Goal: Task Accomplishment & Management: Manage account settings

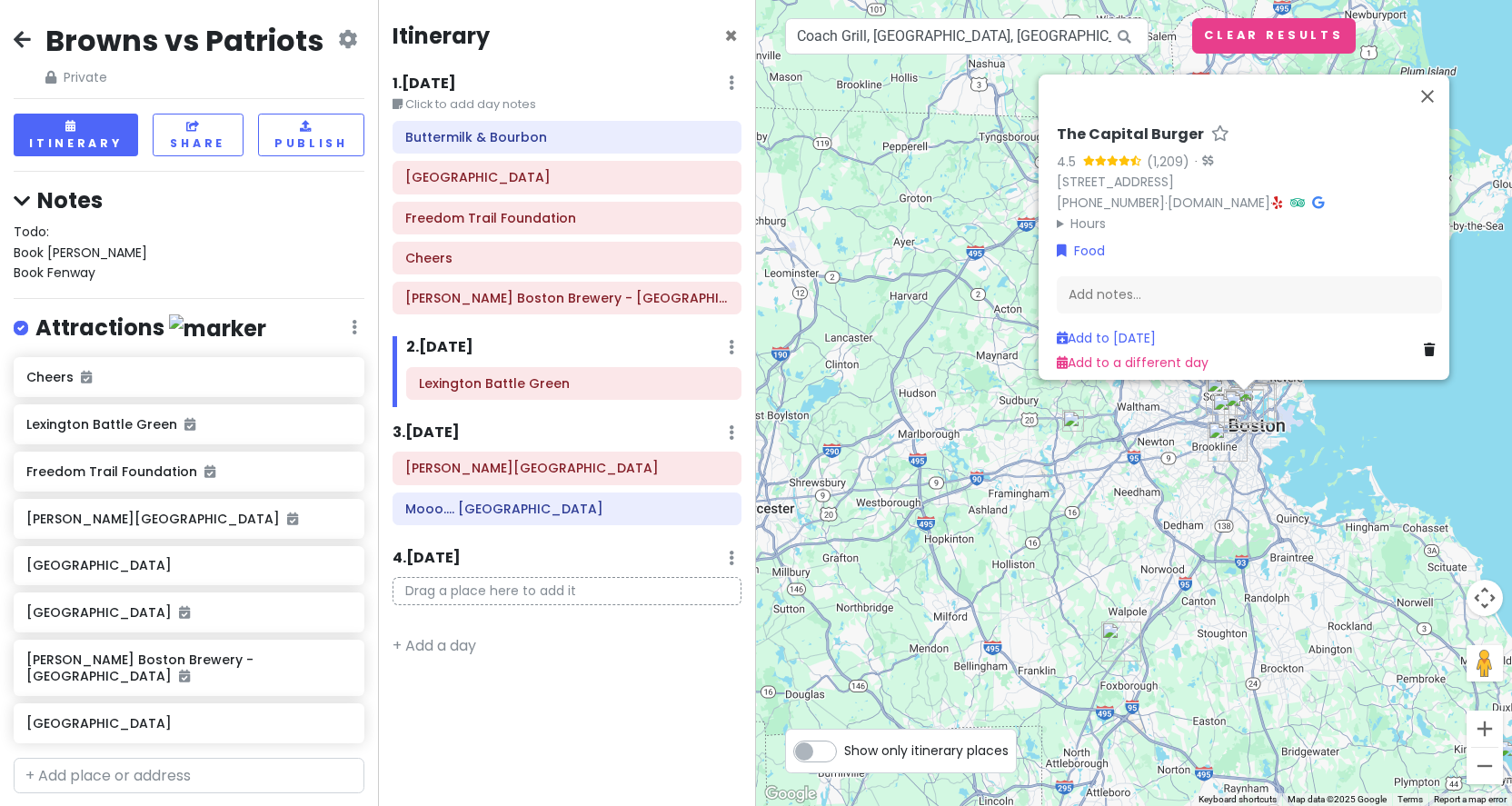
scroll to position [252, 0]
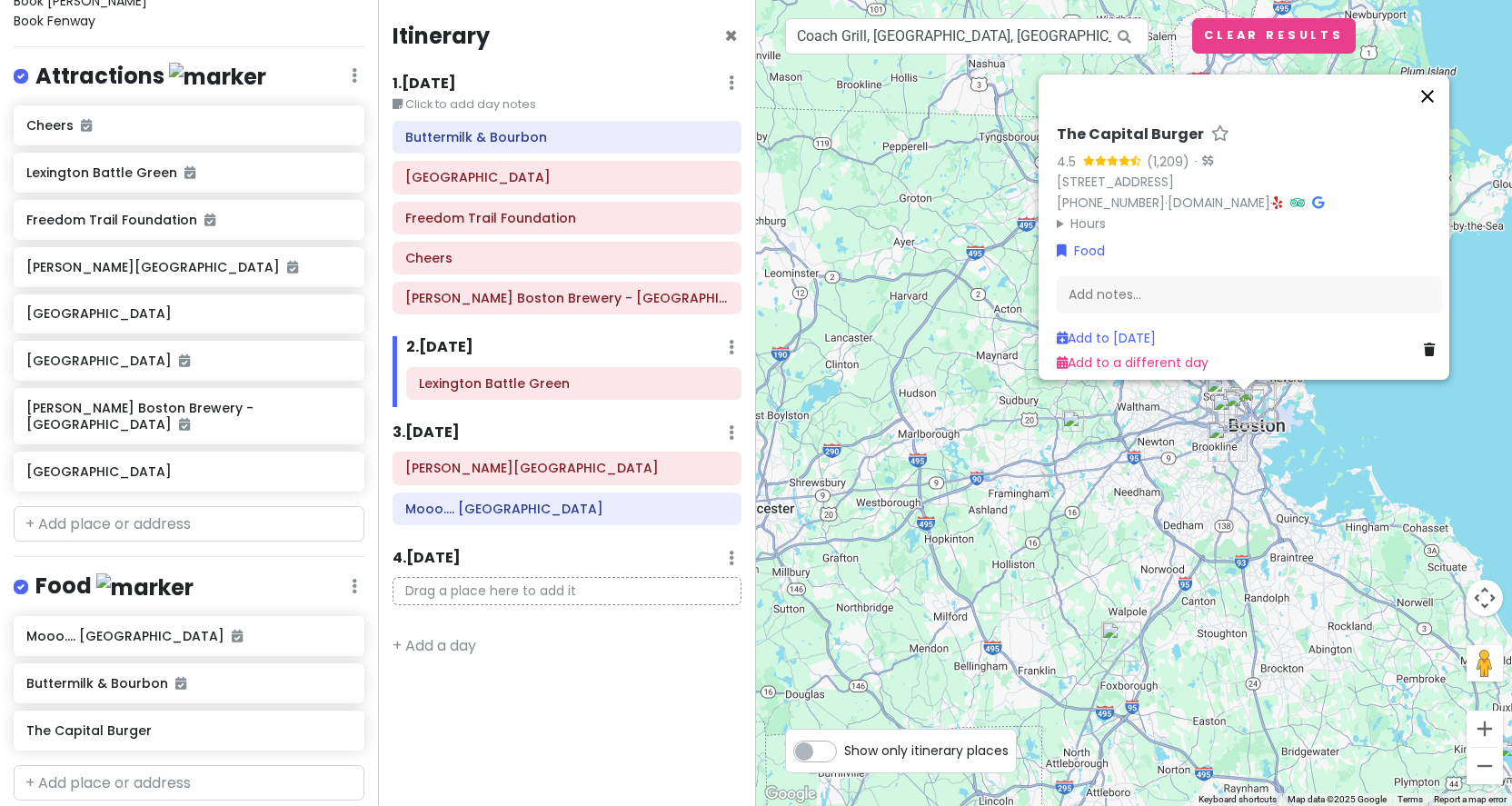
click at [1434, 90] on button "Close" at bounding box center [1427, 96] width 43 height 43
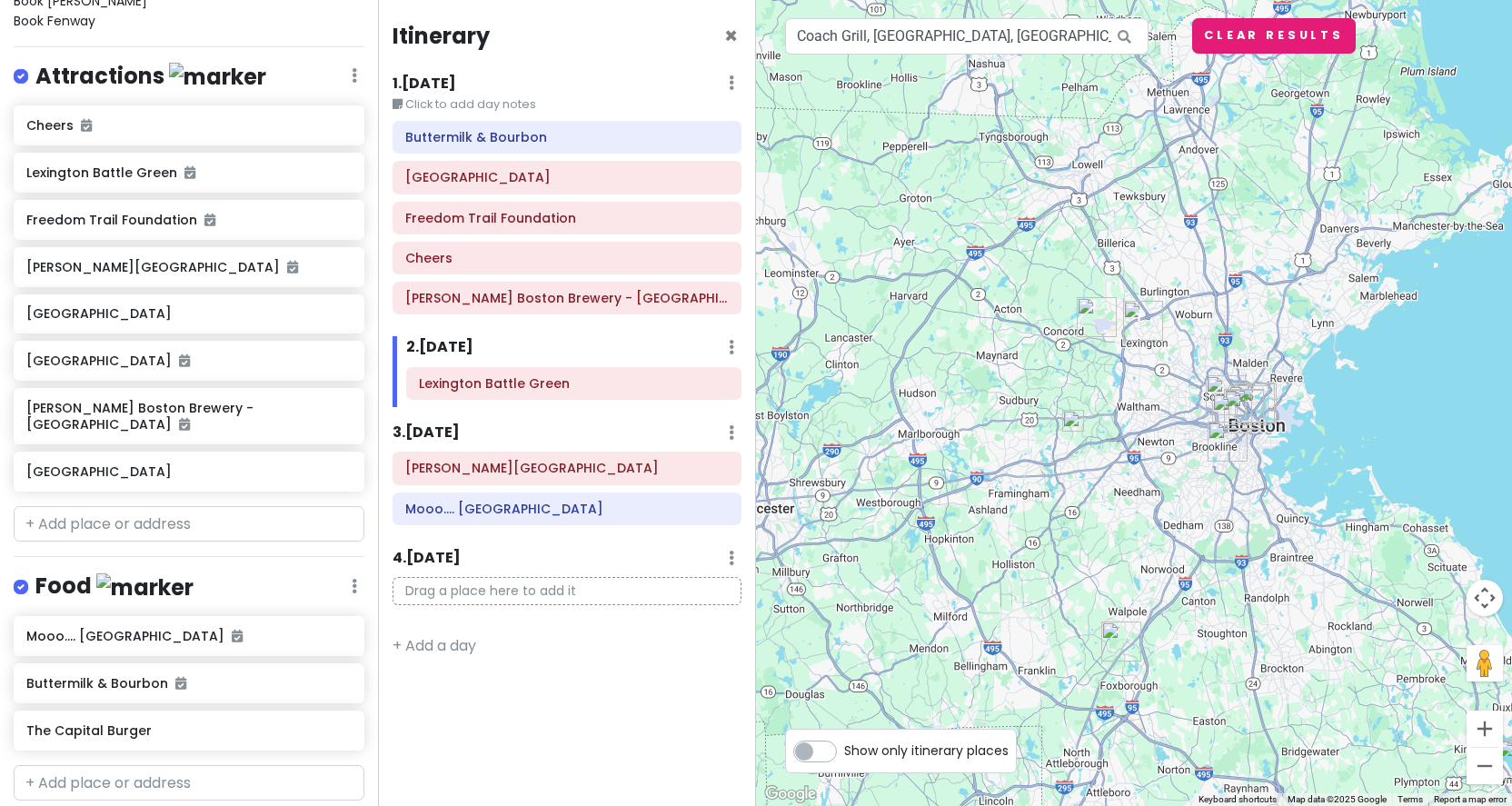
click at [1289, 47] on button "Clear Results" at bounding box center [1273, 36] width 163 height 36
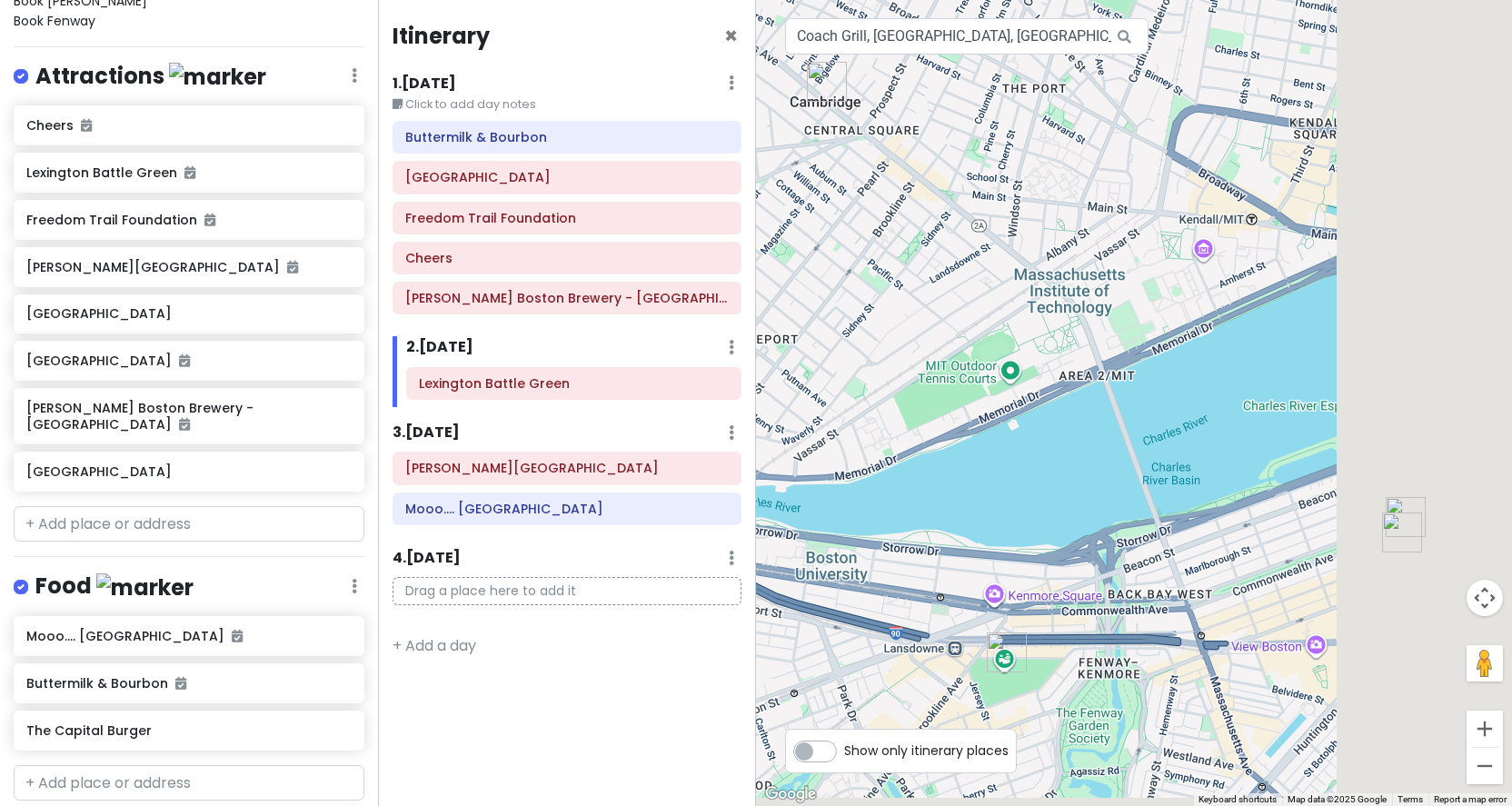
drag, startPoint x: 1310, startPoint y: 617, endPoint x: 1001, endPoint y: 428, distance: 362.2
click at [1002, 430] on div at bounding box center [1134, 403] width 756 height 806
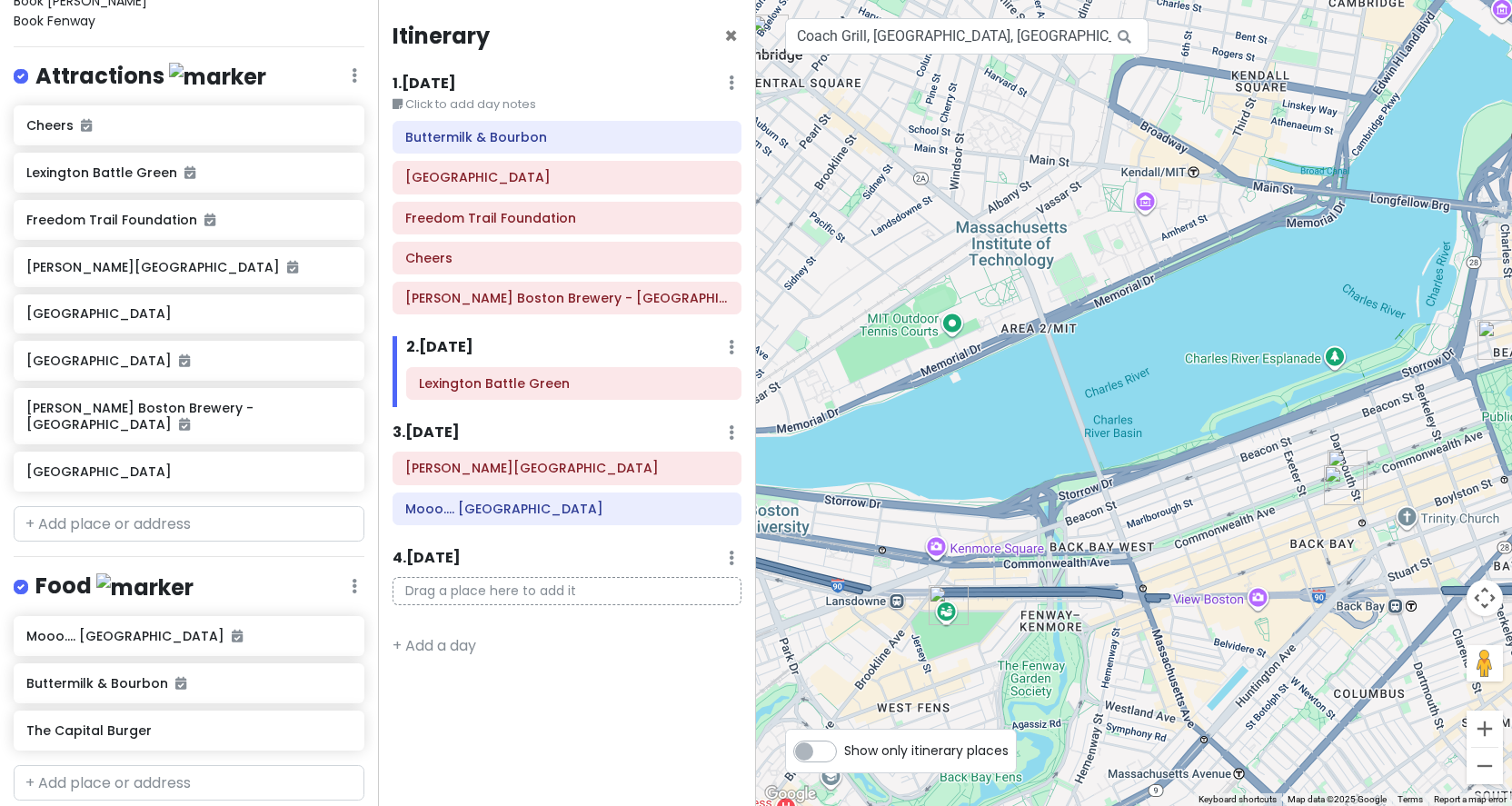
click at [1344, 454] on img "Buttermilk & Bourbon" at bounding box center [1347, 470] width 40 height 40
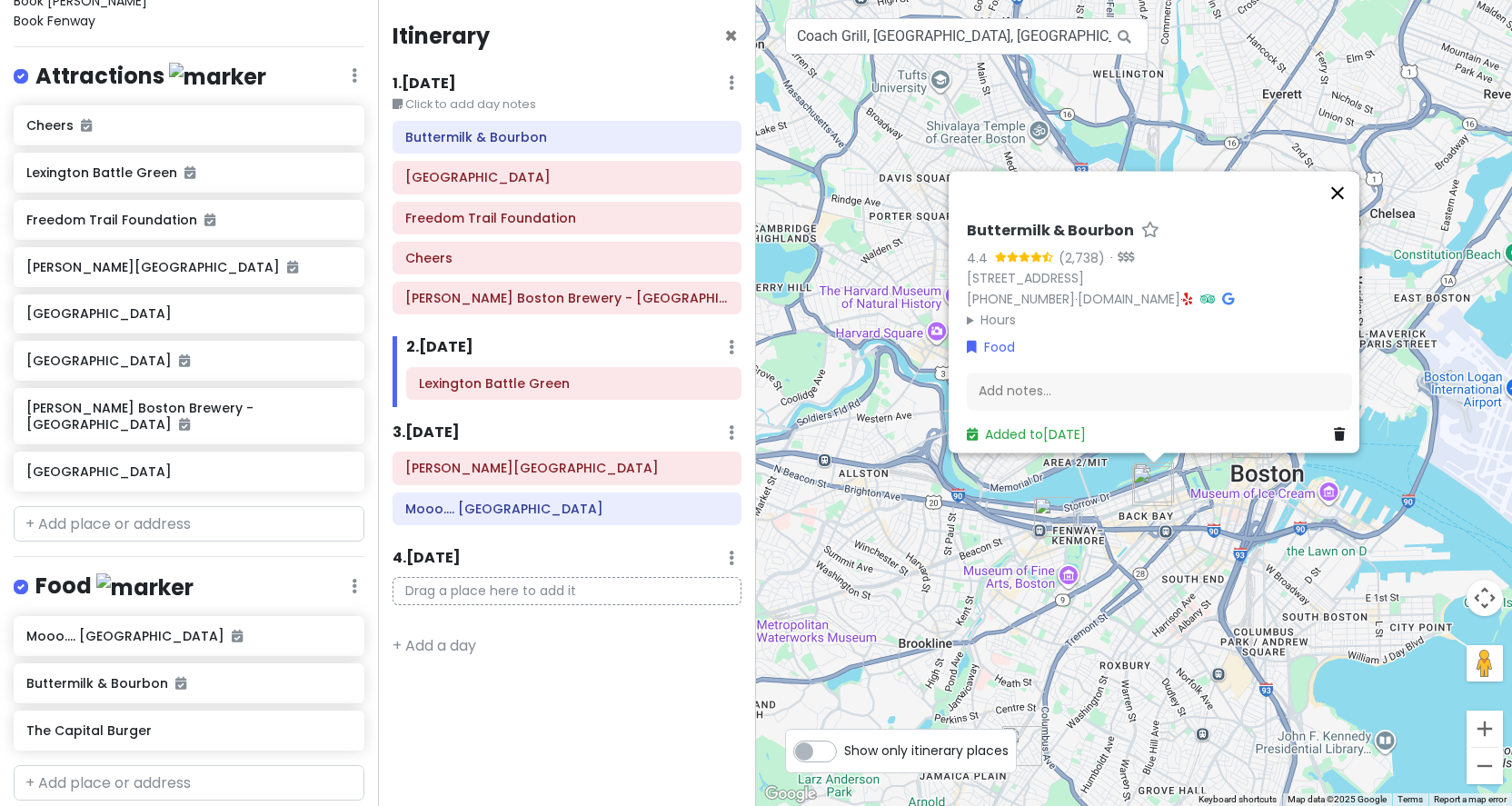
click at [1342, 184] on button "Close" at bounding box center [1337, 192] width 43 height 43
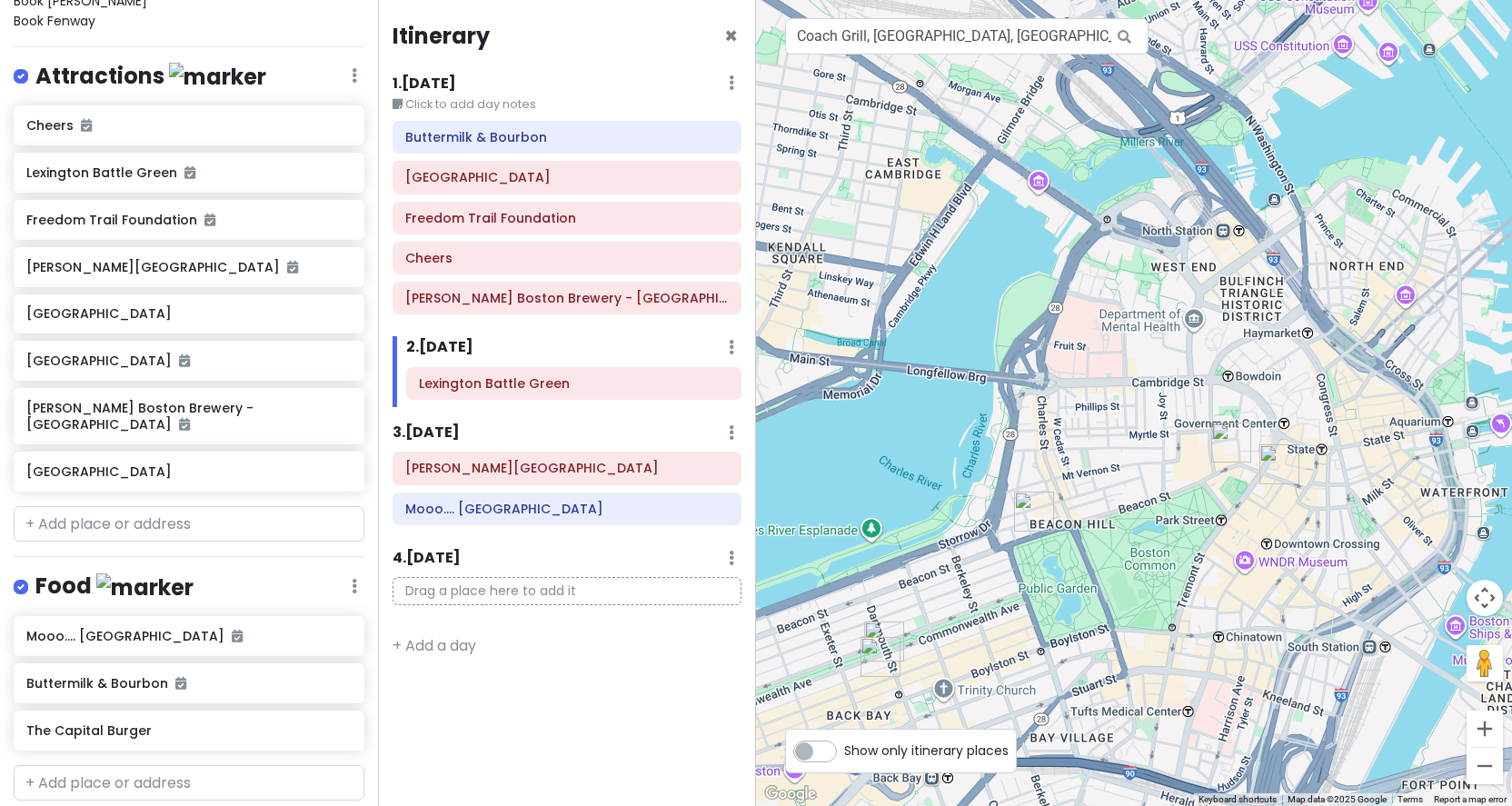
click at [1274, 464] on img "Freedom Trail Foundation" at bounding box center [1279, 464] width 40 height 40
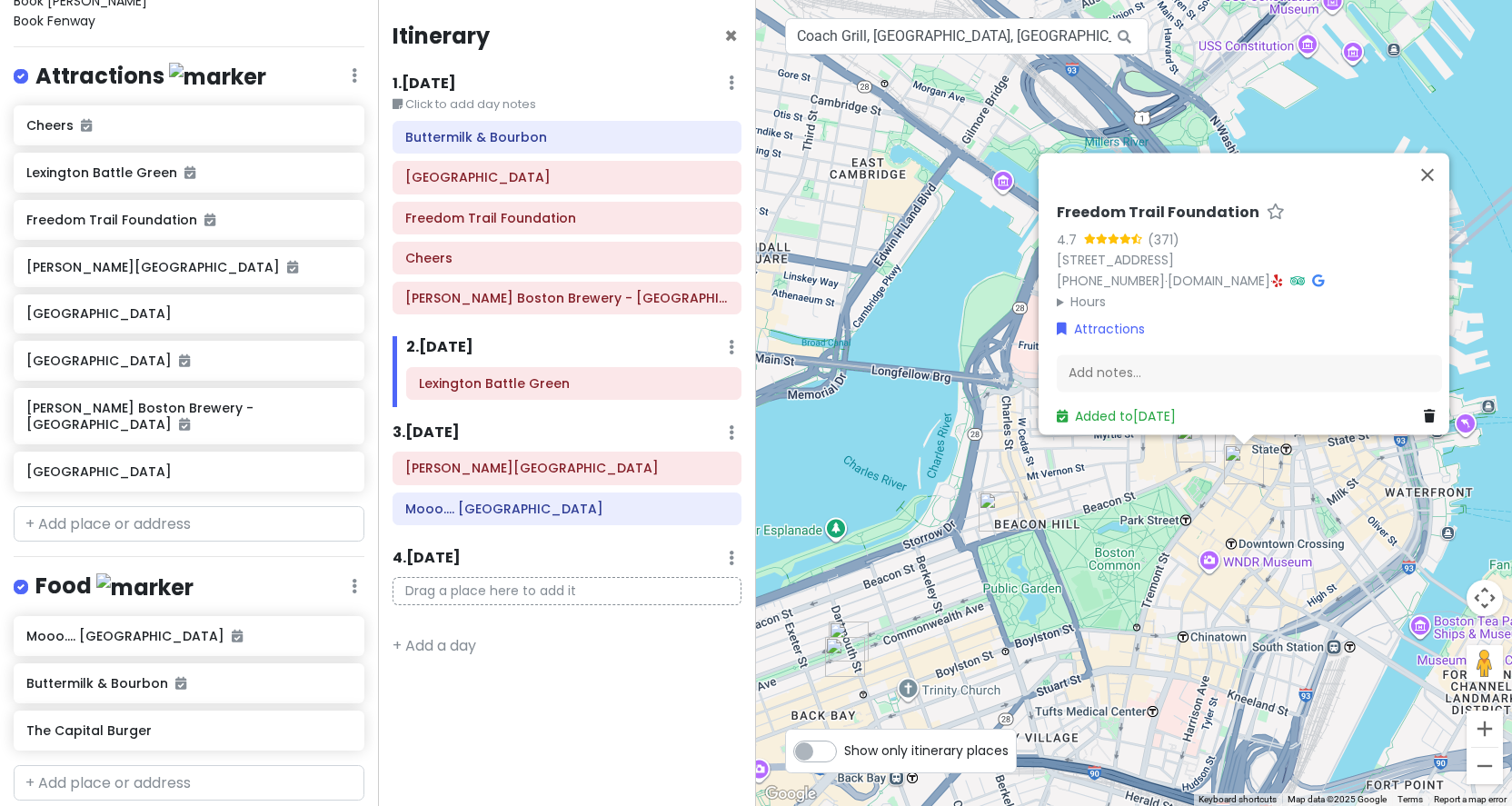
click at [1324, 274] on icon at bounding box center [1318, 280] width 12 height 13
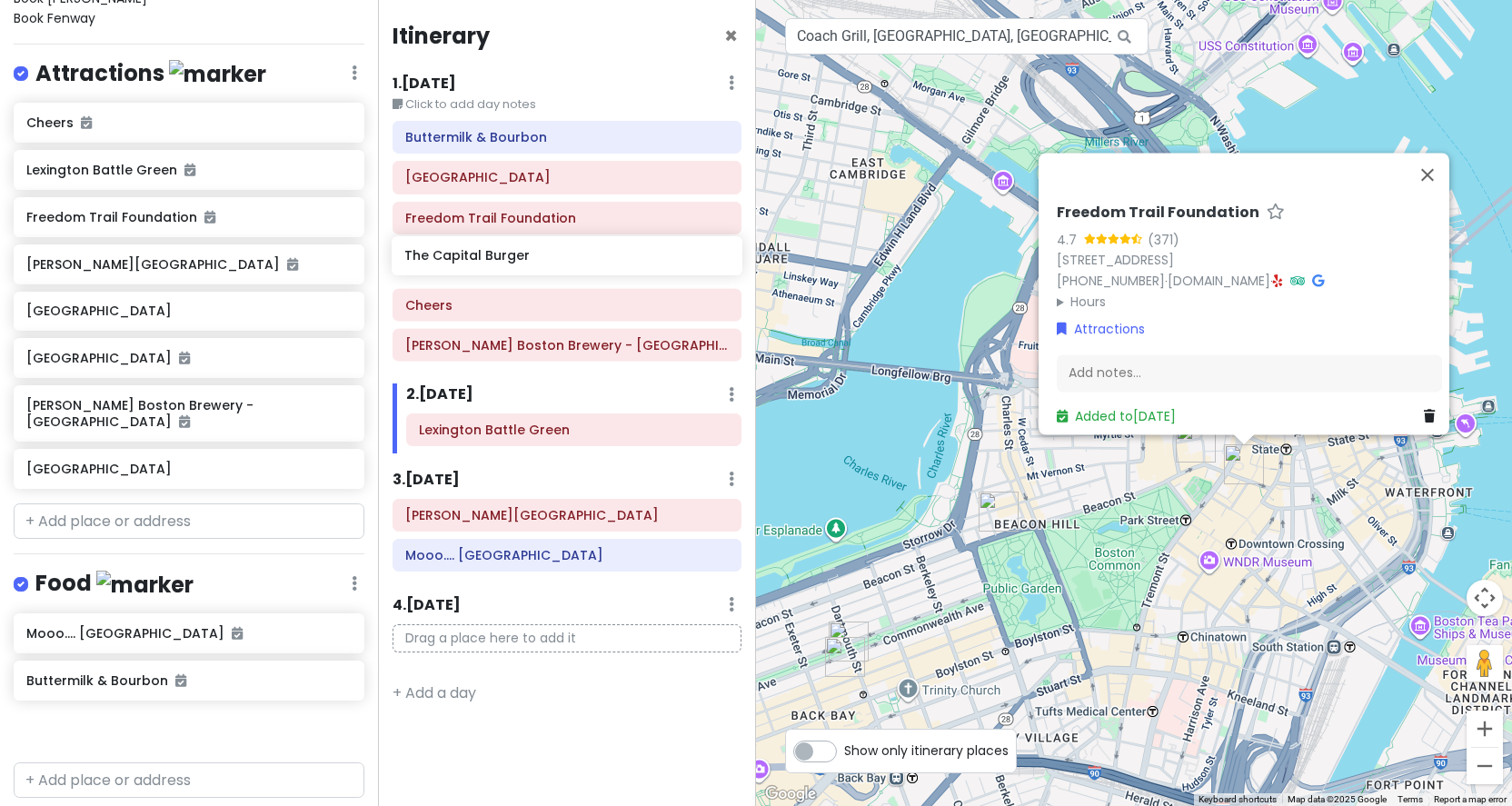
drag, startPoint x: 198, startPoint y: 732, endPoint x: 576, endPoint y: 266, distance: 600.0
click at [576, 266] on div "Browns vs Patriots Private Change Dates Make a Copy Delete Trip Go Pro ⚡️ Give …" at bounding box center [756, 403] width 1512 height 806
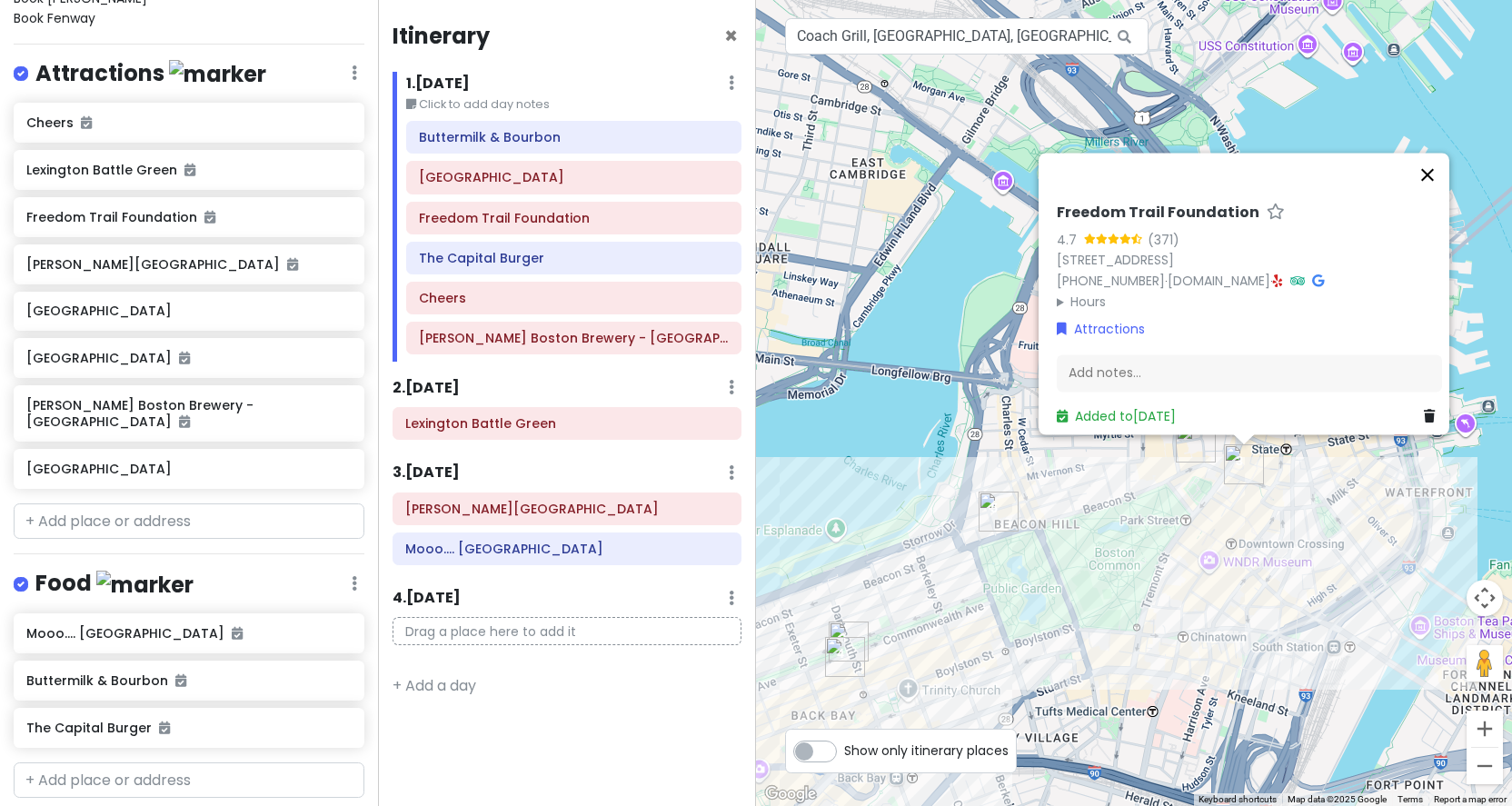
click at [1437, 171] on button "Close" at bounding box center [1427, 174] width 43 height 43
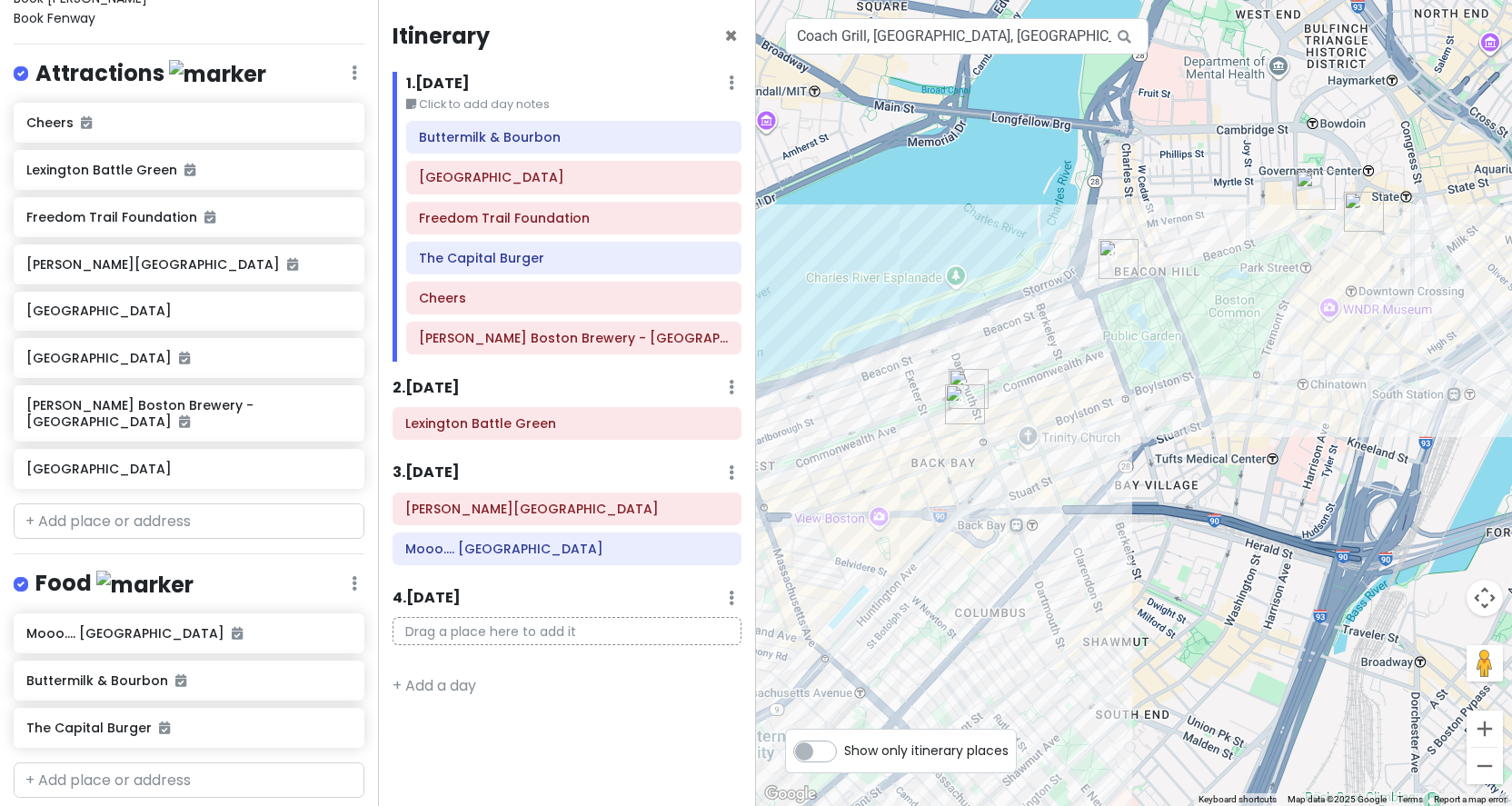
drag, startPoint x: 1129, startPoint y: 447, endPoint x: 1249, endPoint y: 191, distance: 282.7
click at [1249, 191] on div at bounding box center [1134, 403] width 756 height 806
click at [737, 36] on span "×" at bounding box center [731, 36] width 14 height 30
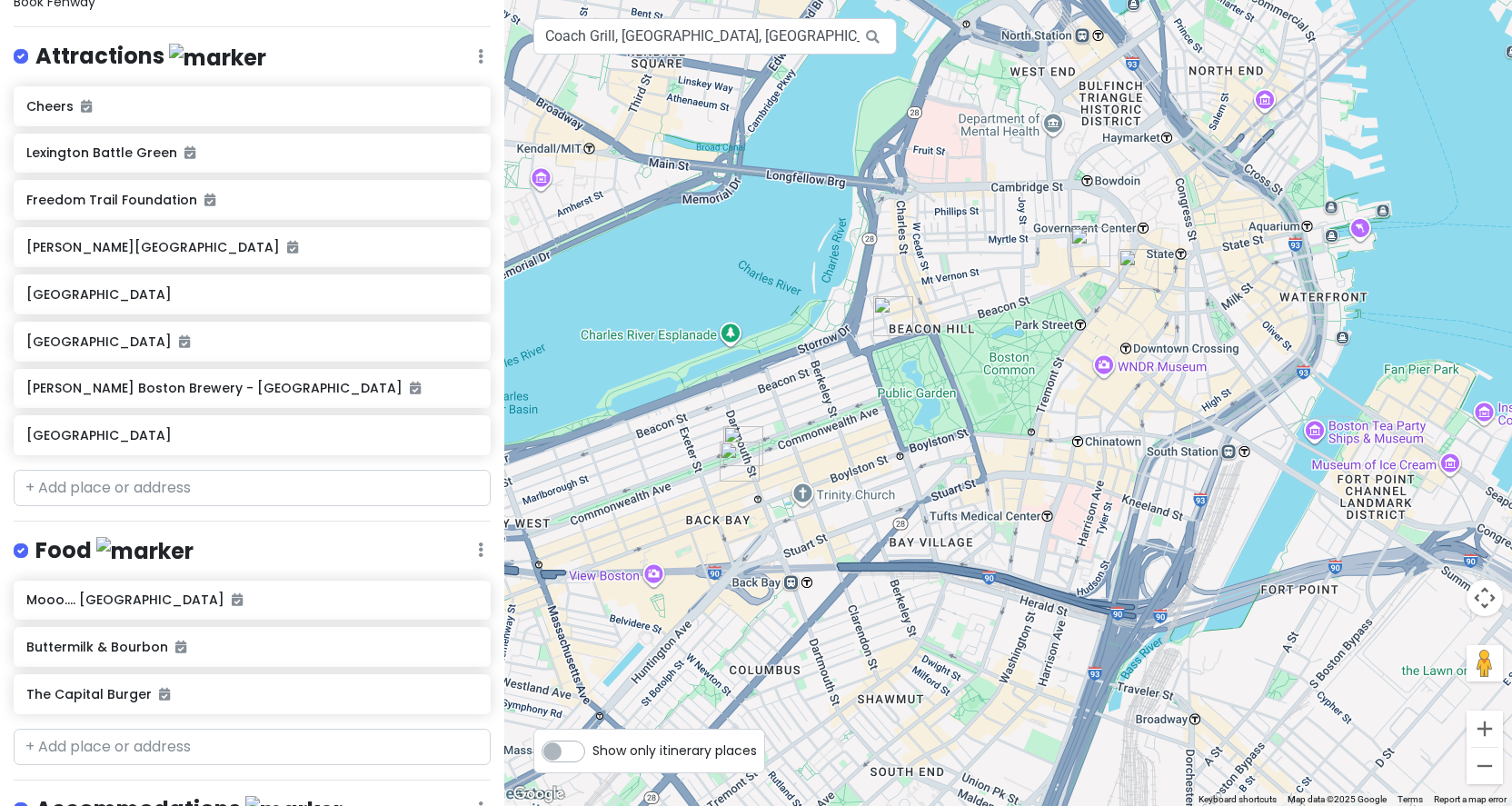
drag, startPoint x: 956, startPoint y: 392, endPoint x: 858, endPoint y: 446, distance: 111.9
click at [858, 446] on div at bounding box center [1008, 403] width 1008 height 806
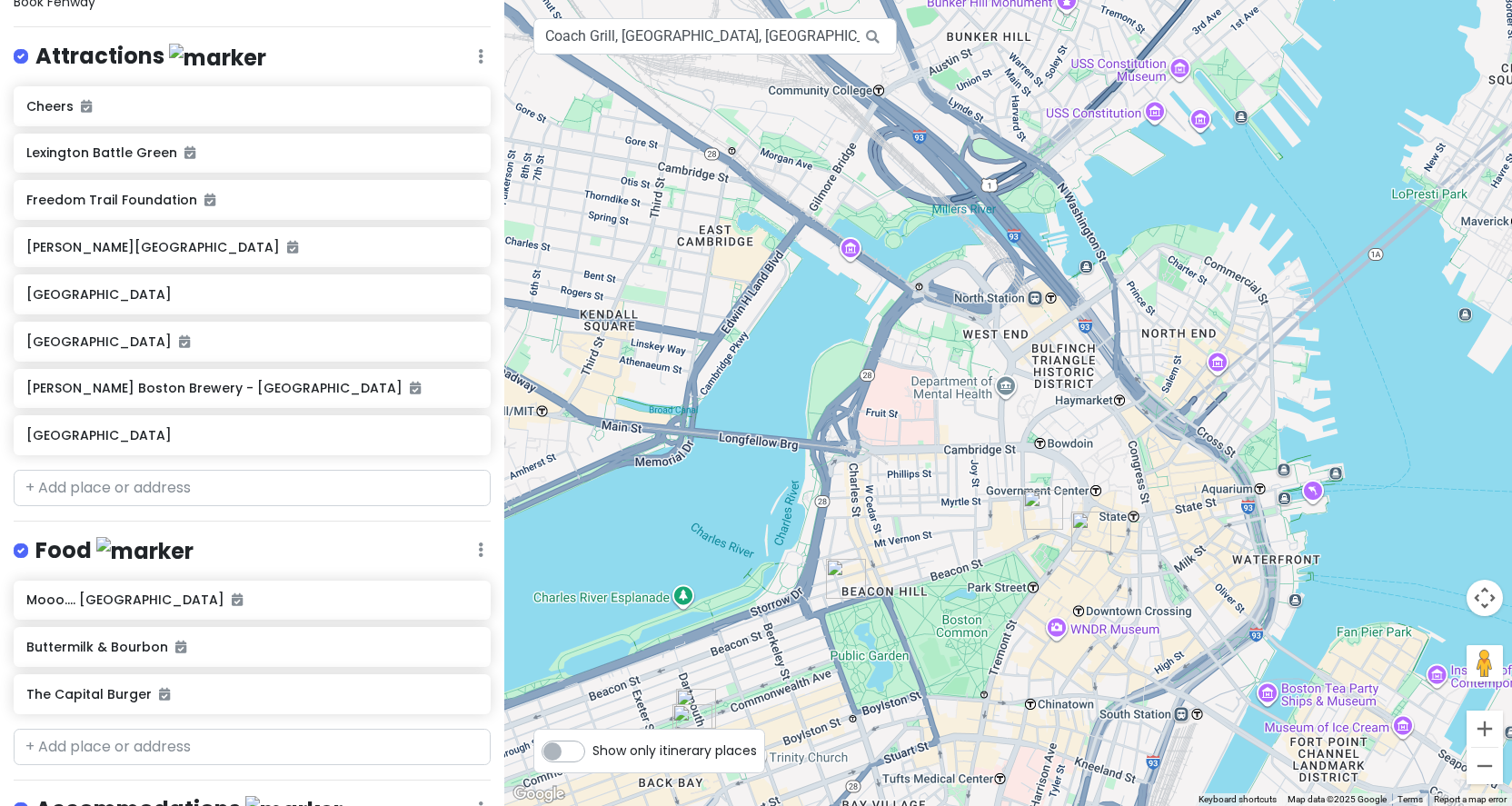
drag, startPoint x: 974, startPoint y: 237, endPoint x: 935, endPoint y: 481, distance: 247.1
click at [935, 482] on div at bounding box center [1008, 403] width 1008 height 806
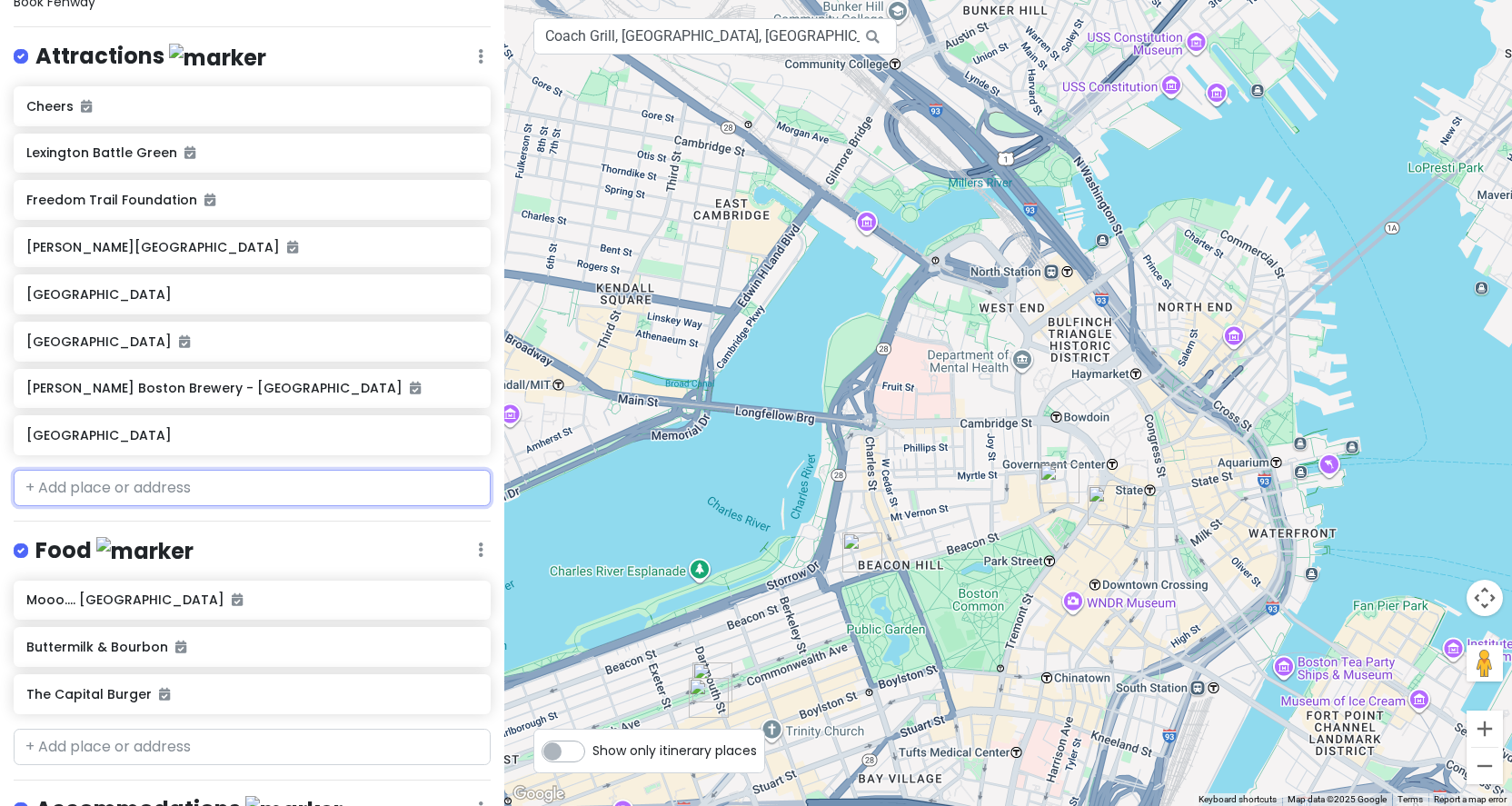
click at [255, 485] on input "text" at bounding box center [252, 488] width 477 height 37
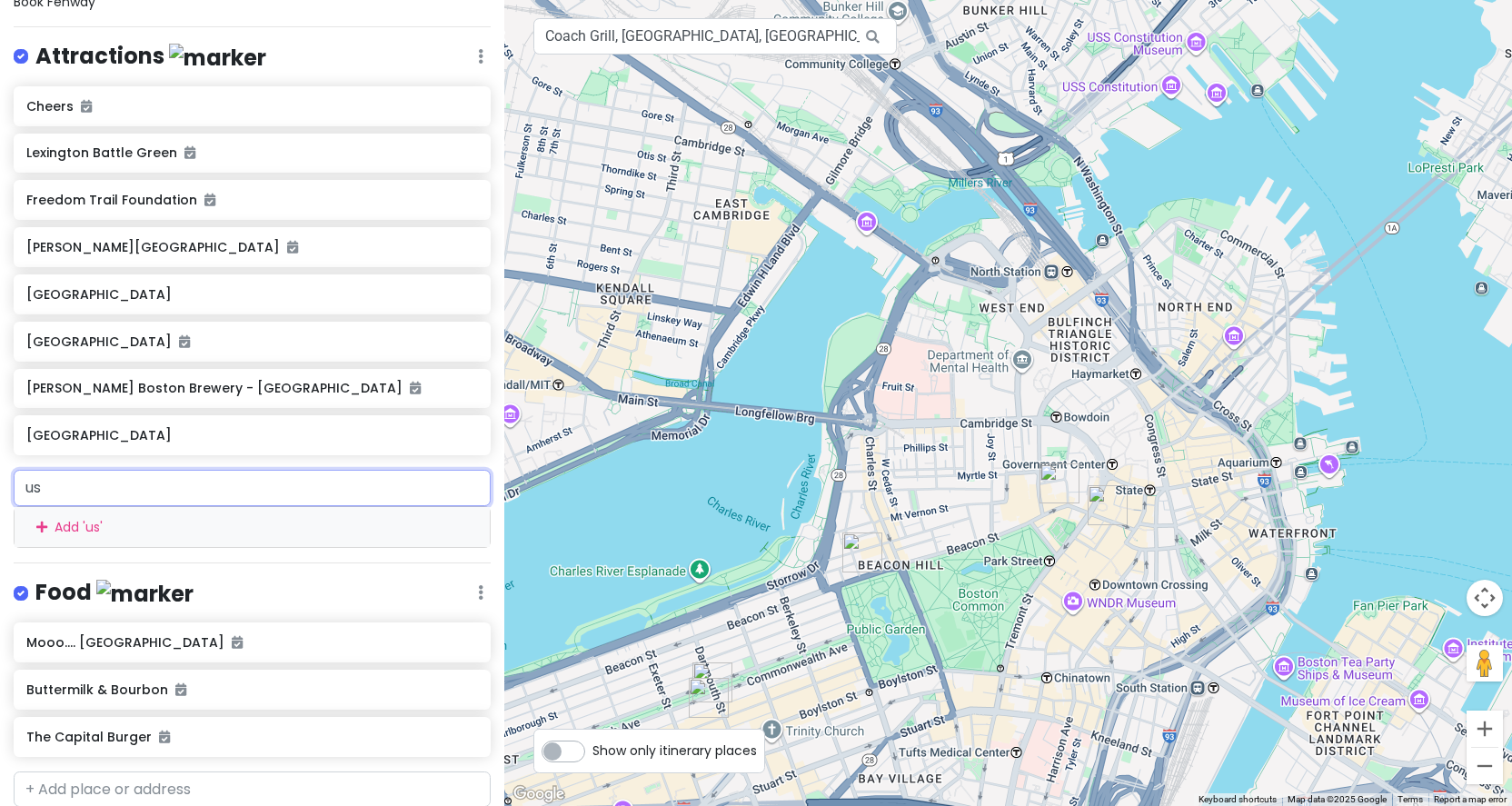
type input "u"
type input "USS Constitution"
click at [178, 518] on div "Add ' USS Constitution '" at bounding box center [252, 528] width 475 height 41
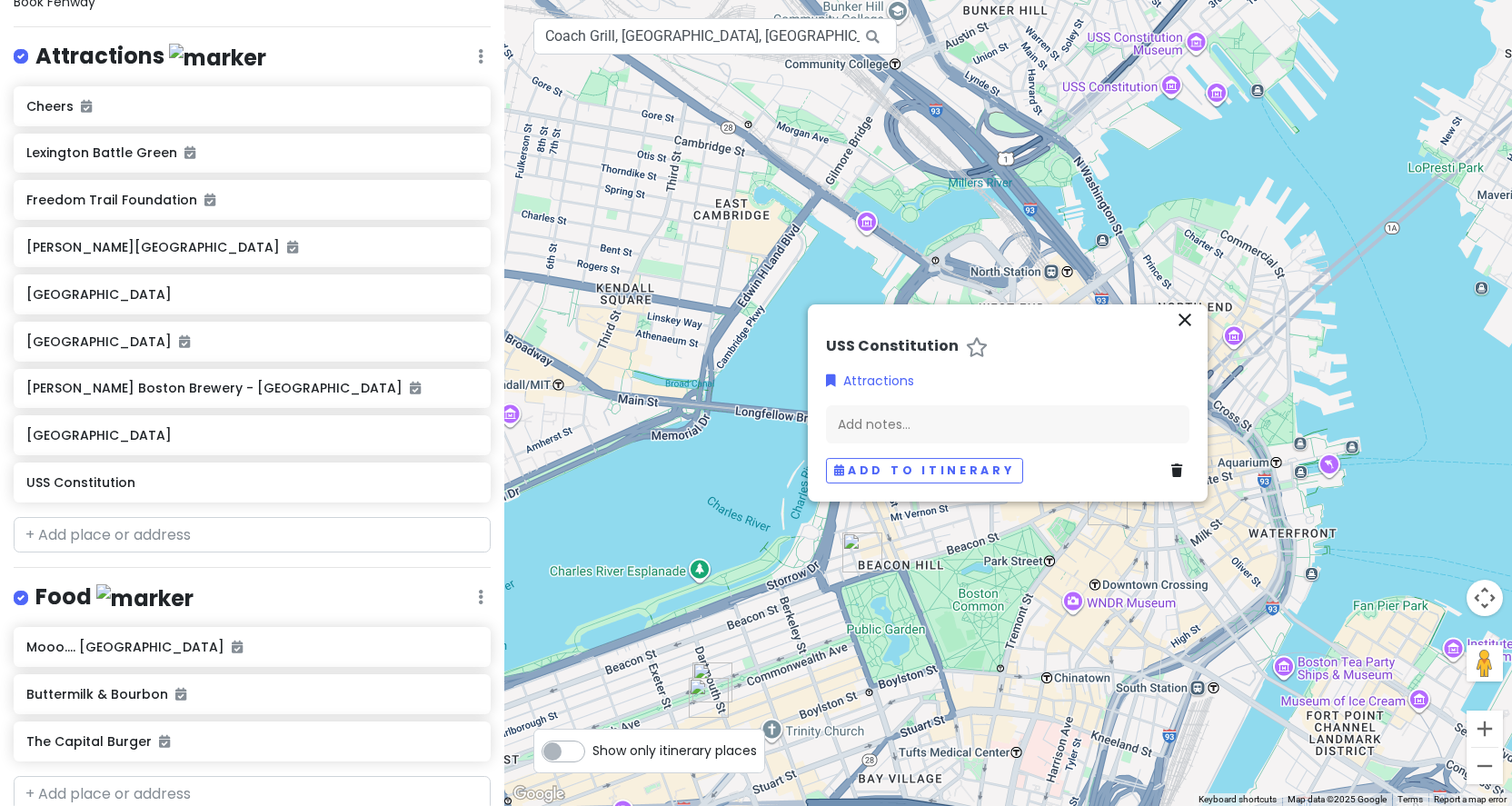
click at [1185, 324] on icon "close" at bounding box center [1184, 320] width 22 height 22
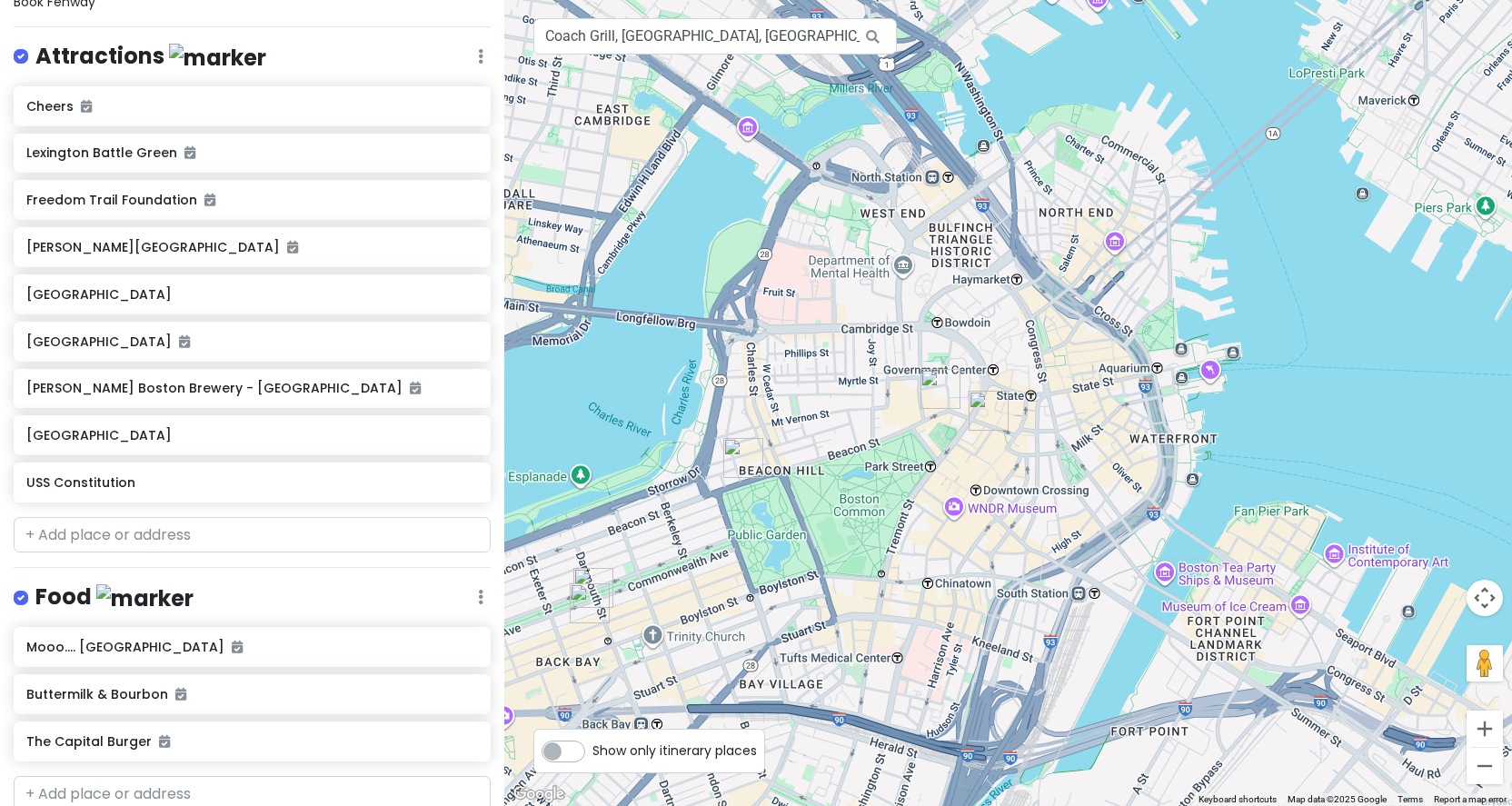
drag, startPoint x: 1337, startPoint y: 175, endPoint x: 1215, endPoint y: 80, distance: 154.6
click at [1216, 80] on div at bounding box center [1008, 403] width 1008 height 806
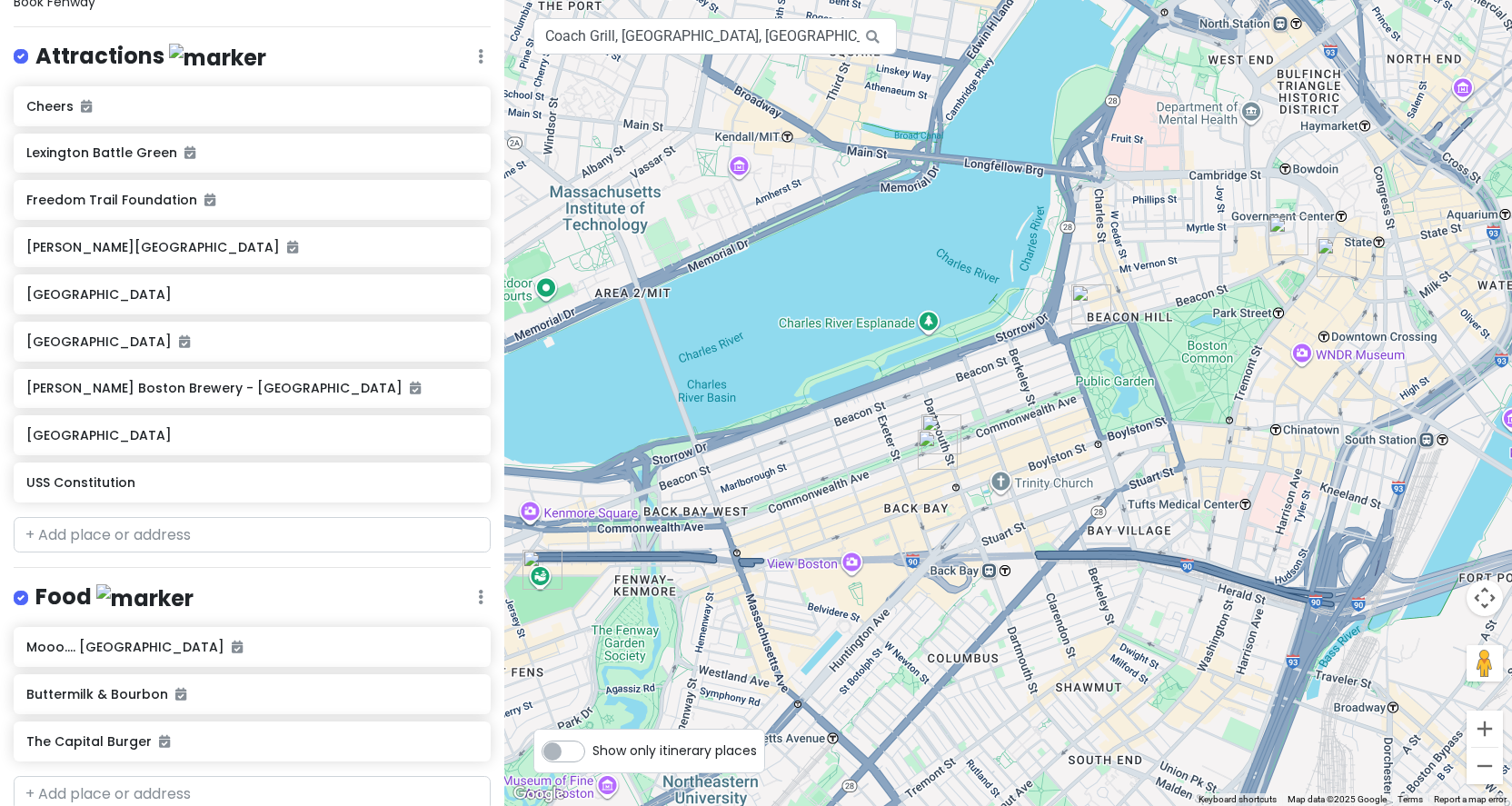
drag, startPoint x: 823, startPoint y: 444, endPoint x: 1171, endPoint y: 287, distance: 381.8
click at [1171, 287] on div at bounding box center [1008, 403] width 1008 height 806
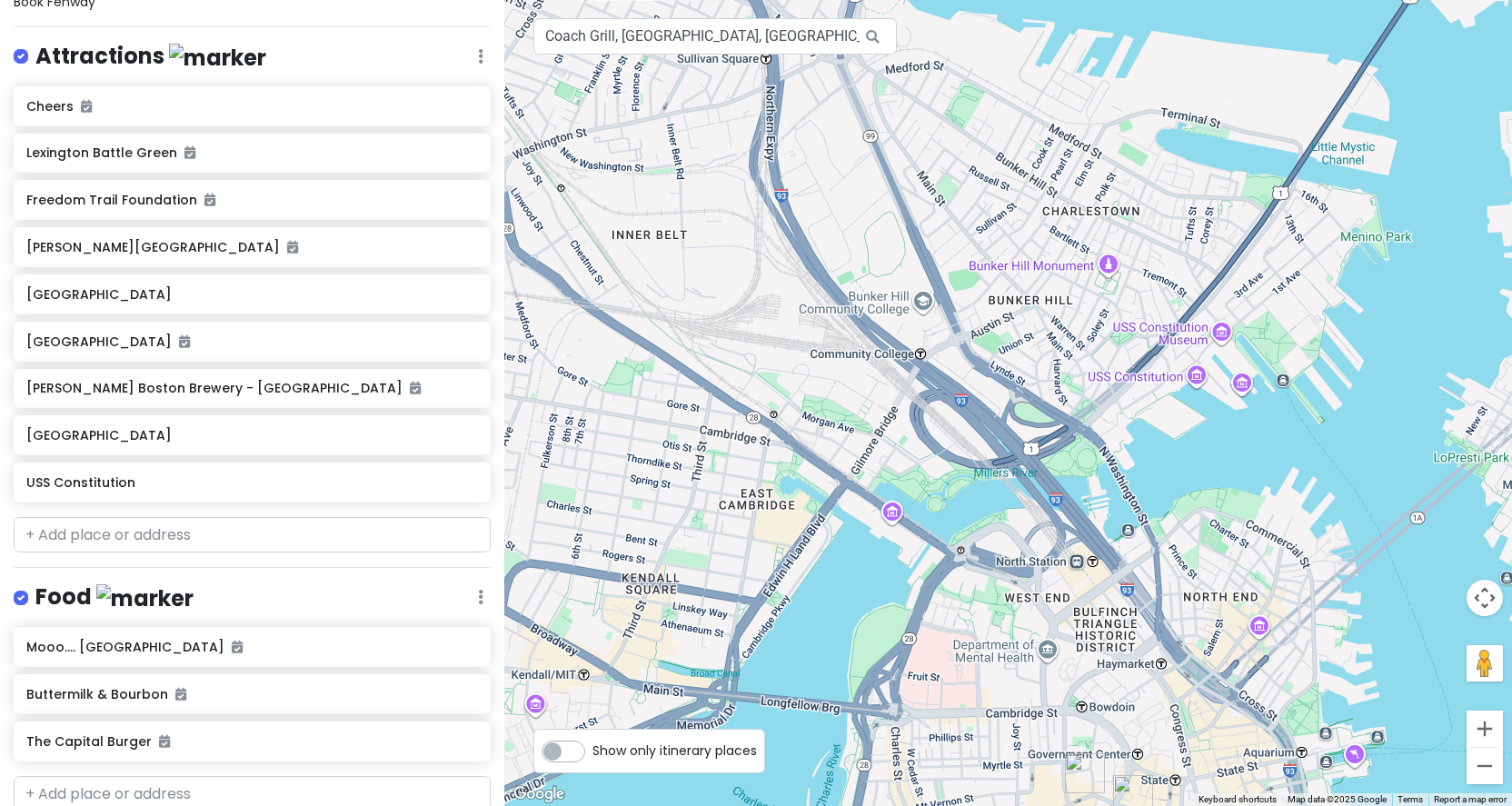
drag, startPoint x: 1227, startPoint y: 152, endPoint x: 1021, endPoint y: 691, distance: 577.0
click at [1021, 691] on div at bounding box center [1008, 403] width 1008 height 806
click at [1199, 375] on div at bounding box center [1008, 403] width 1008 height 806
click at [1198, 379] on div at bounding box center [1008, 403] width 1008 height 806
click at [1162, 382] on div at bounding box center [1008, 403] width 1008 height 806
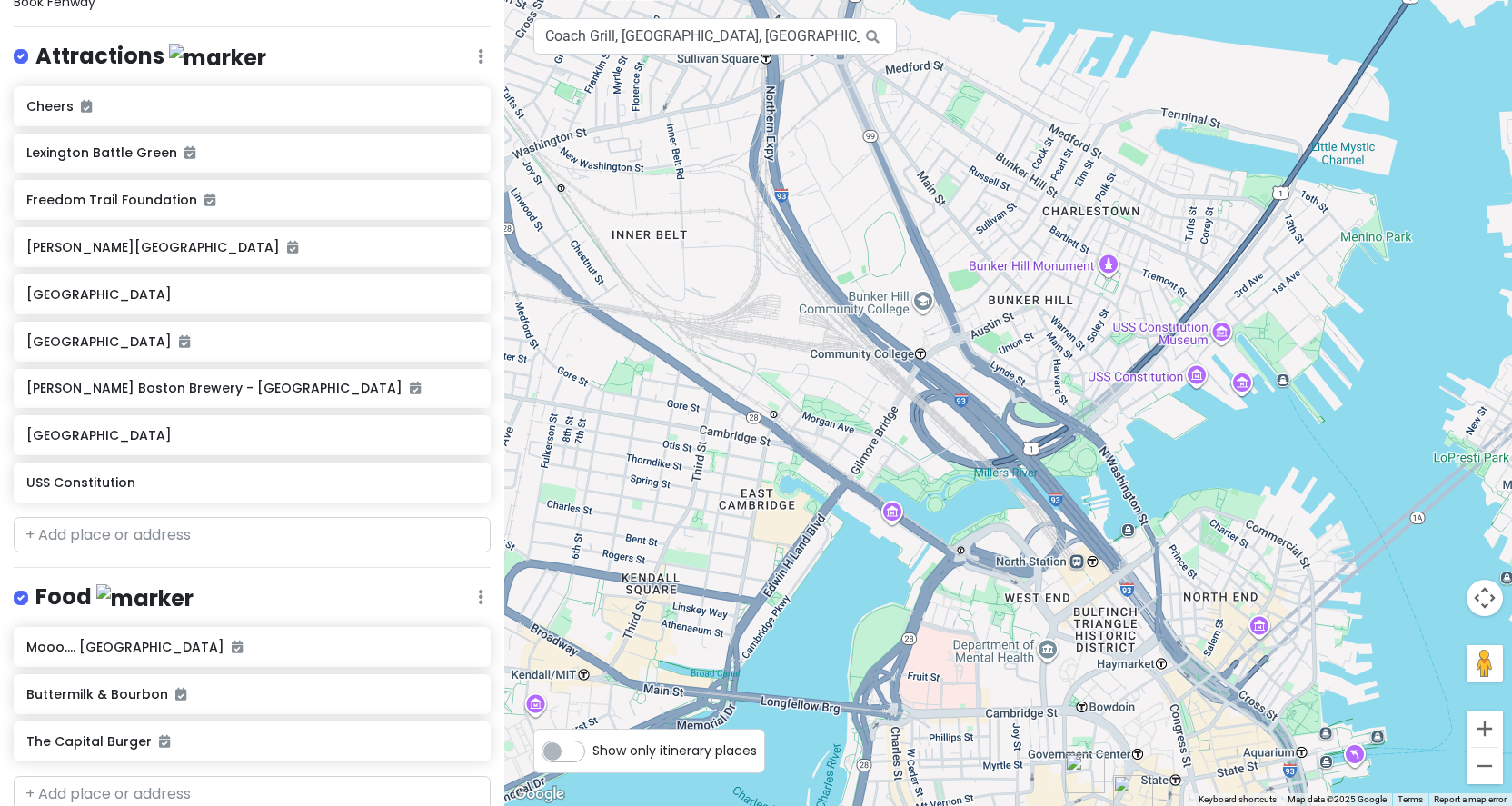
click at [1197, 376] on div at bounding box center [1008, 403] width 1008 height 806
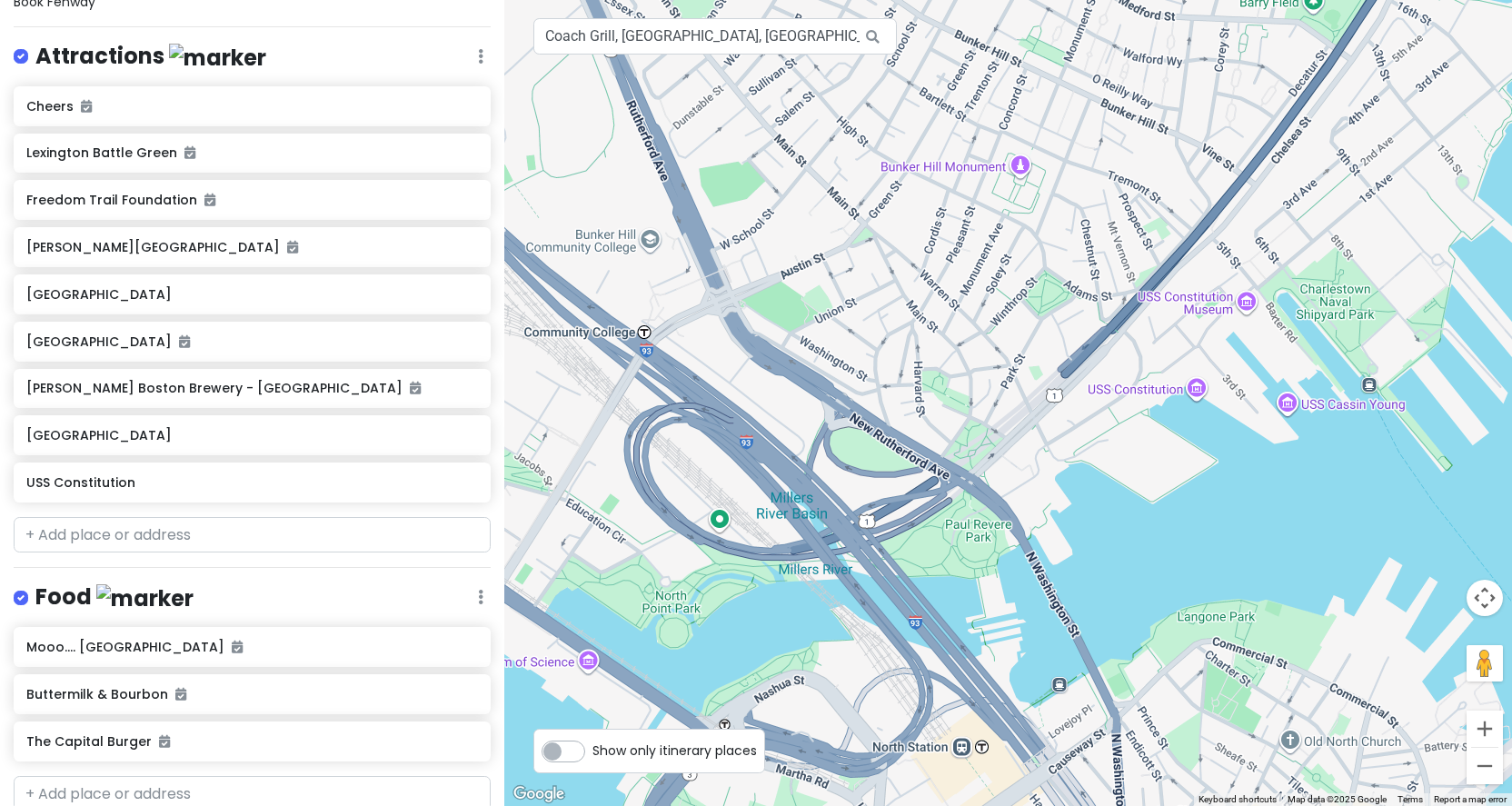
click at [1198, 389] on div at bounding box center [1008, 403] width 1008 height 806
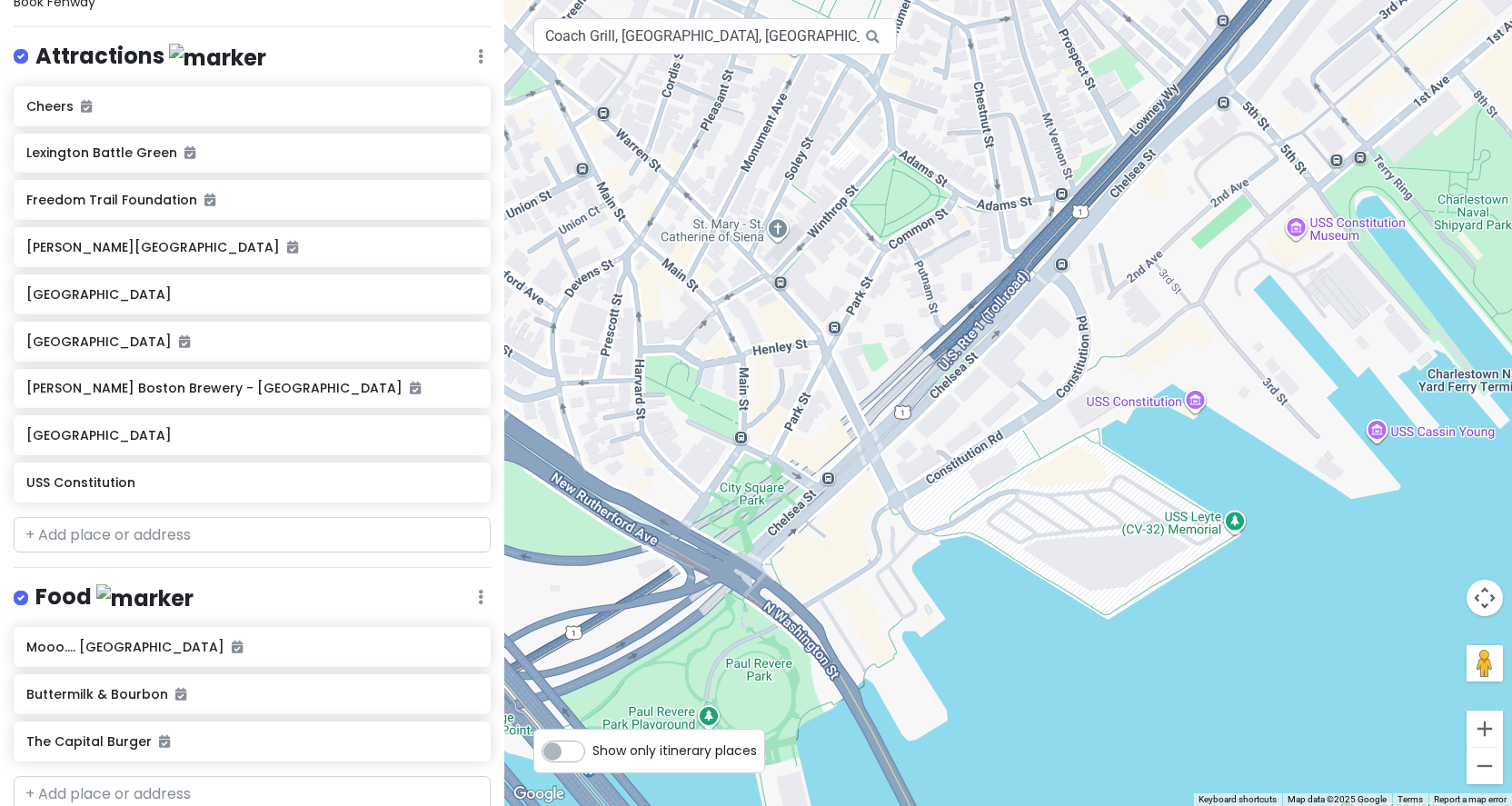
click at [1174, 406] on div at bounding box center [1008, 403] width 1008 height 806
click at [1147, 404] on div at bounding box center [1008, 403] width 1008 height 806
click at [1121, 403] on div at bounding box center [1008, 403] width 1008 height 806
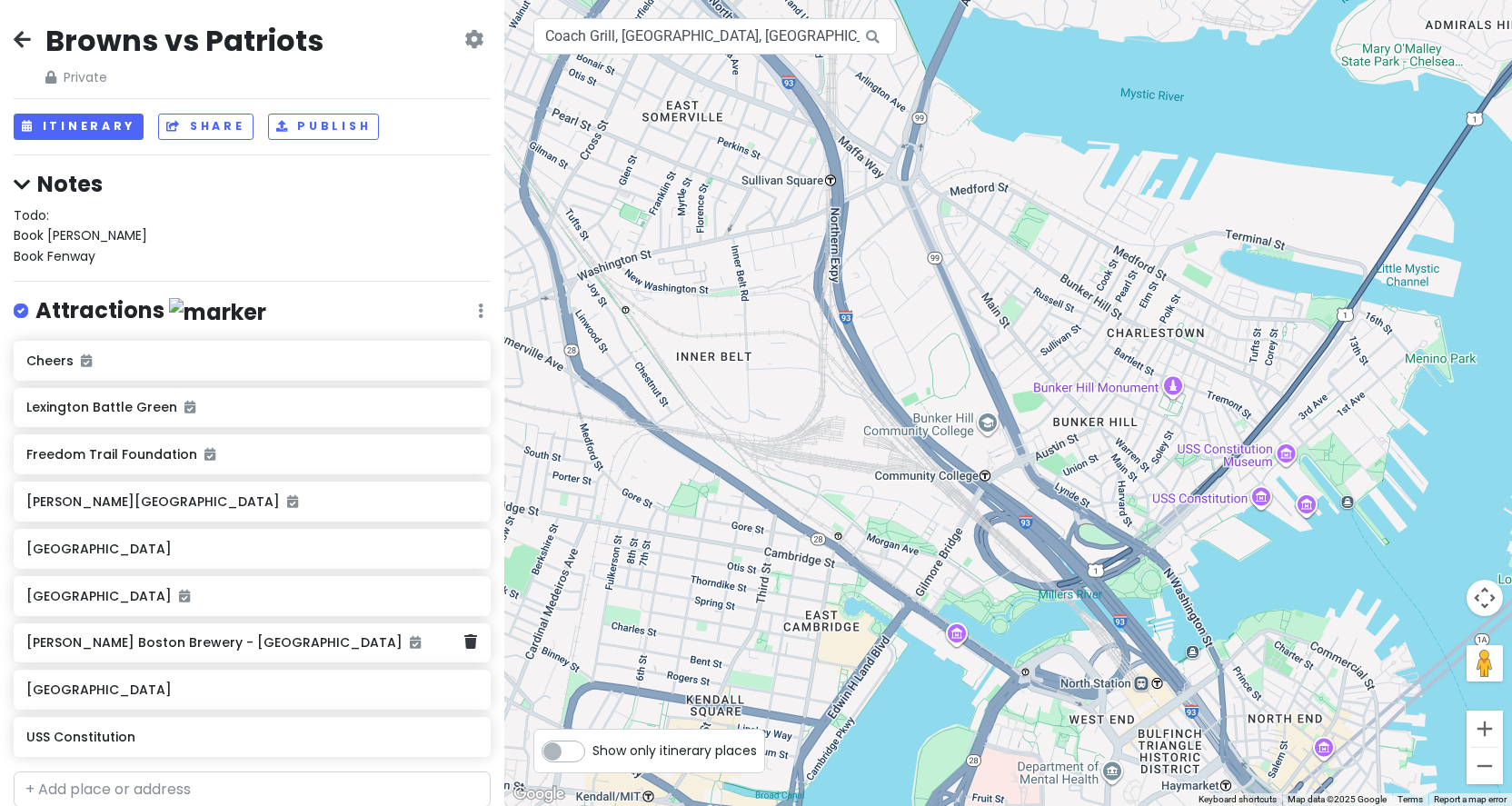
scroll to position [0, 0]
click at [104, 125] on button "Itinerary" at bounding box center [78, 127] width 129 height 26
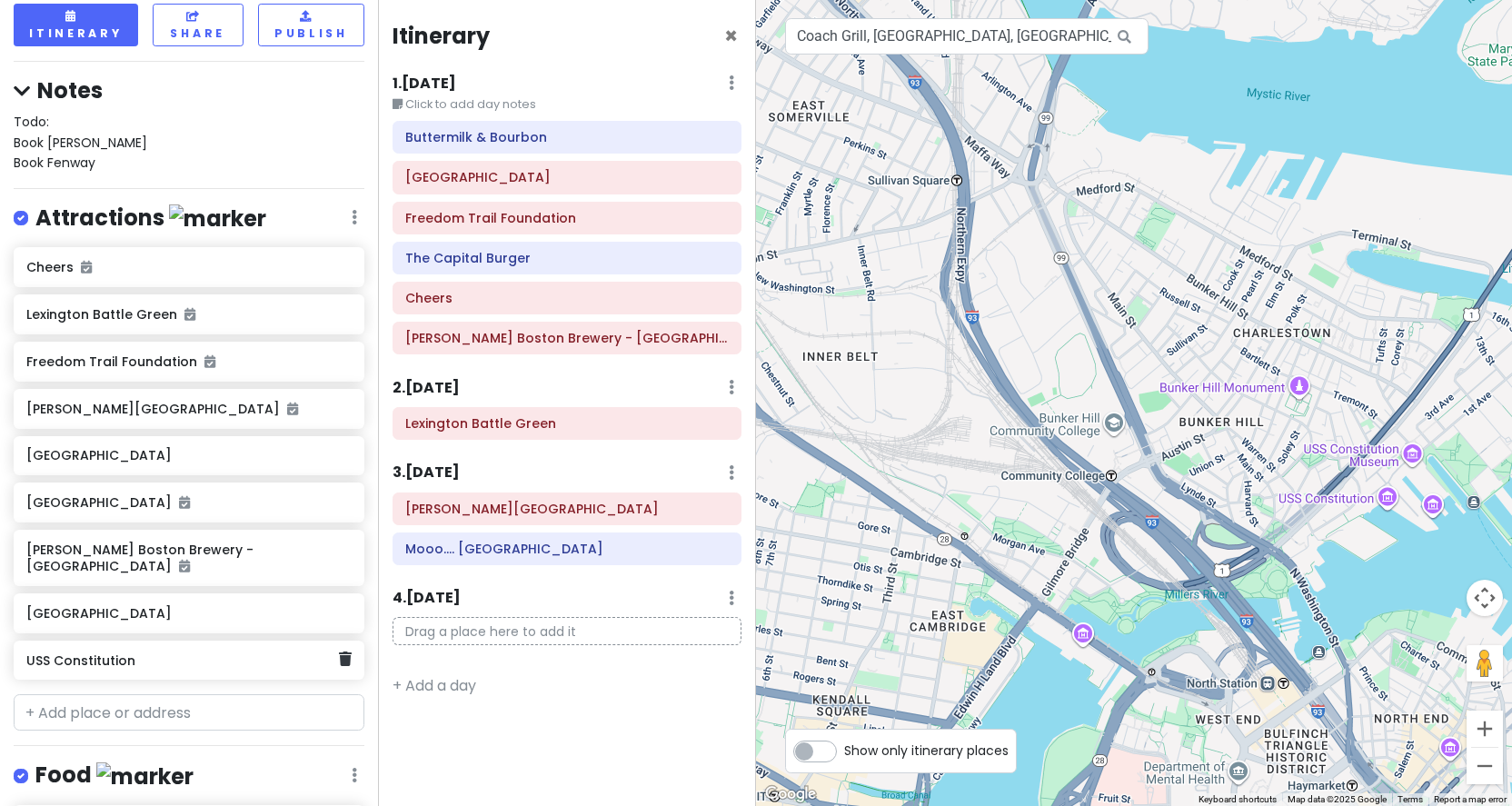
scroll to position [110, 0]
drag, startPoint x: 175, startPoint y: 664, endPoint x: 570, endPoint y: 454, distance: 447.4
click at [570, 454] on div "Browns vs Patriots Private Change Dates Make a Copy Delete Trip Go Pro ⚡️ Give …" at bounding box center [756, 403] width 1512 height 806
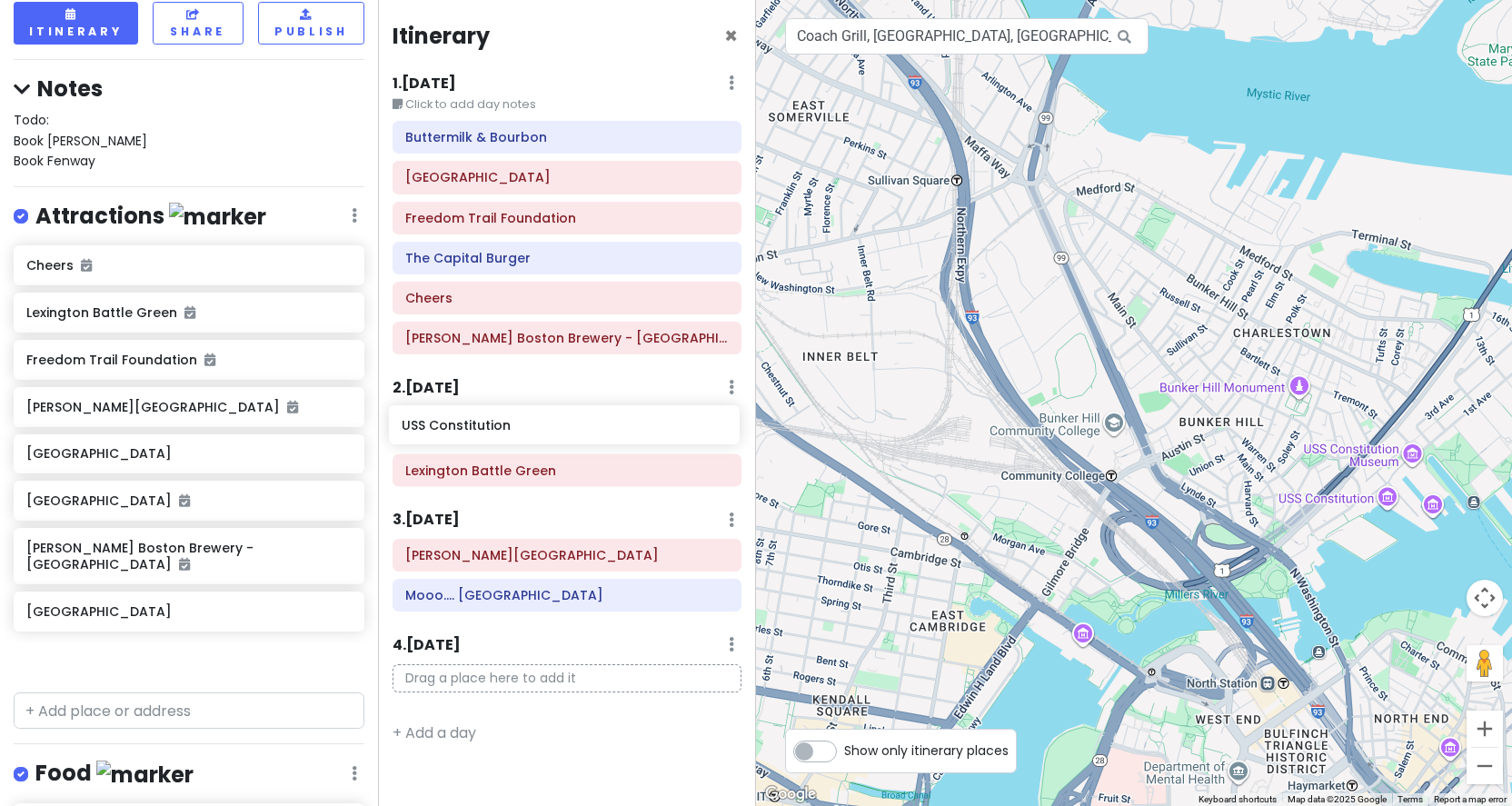
drag, startPoint x: 144, startPoint y: 658, endPoint x: 519, endPoint y: 429, distance: 439.4
click at [519, 429] on div "Browns vs Patriots Private Change Dates Make a Copy Delete Trip Go Pro ⚡️ Give …" at bounding box center [756, 403] width 1512 height 806
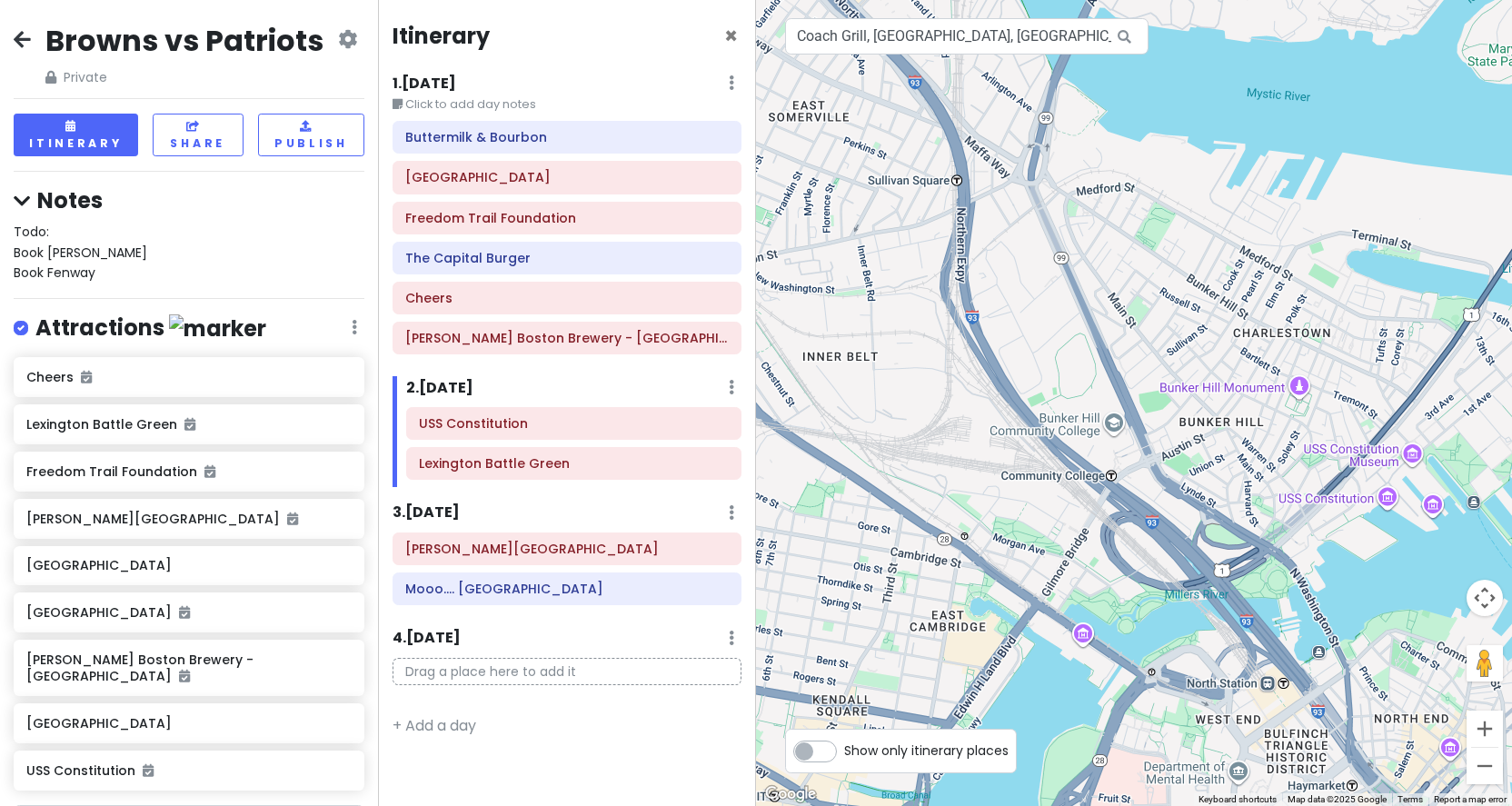
scroll to position [0, 0]
click at [577, 377] on div "2 . [DATE] Add Day Notes Delete Day" at bounding box center [573, 391] width 335 height 31
click at [163, 270] on div "Todo: Book [PERSON_NAME] Book Fenway" at bounding box center [188, 251] width 351 height 61
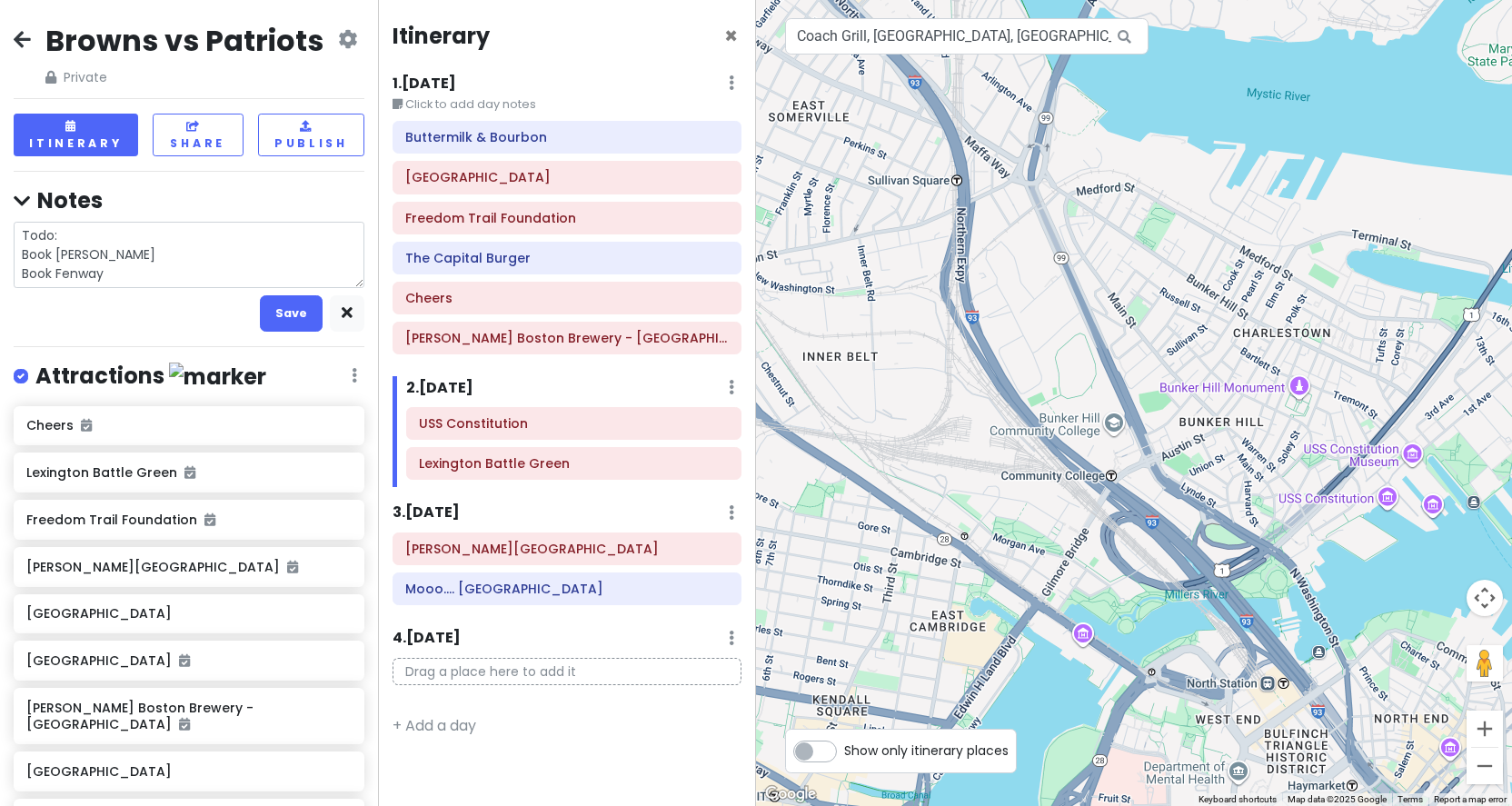
click at [129, 273] on textarea "Todo: Book [PERSON_NAME] Book Fenway" at bounding box center [188, 254] width 351 height 67
type textarea "x"
type textarea "Todo: Book [PERSON_NAME] Book Fenway"
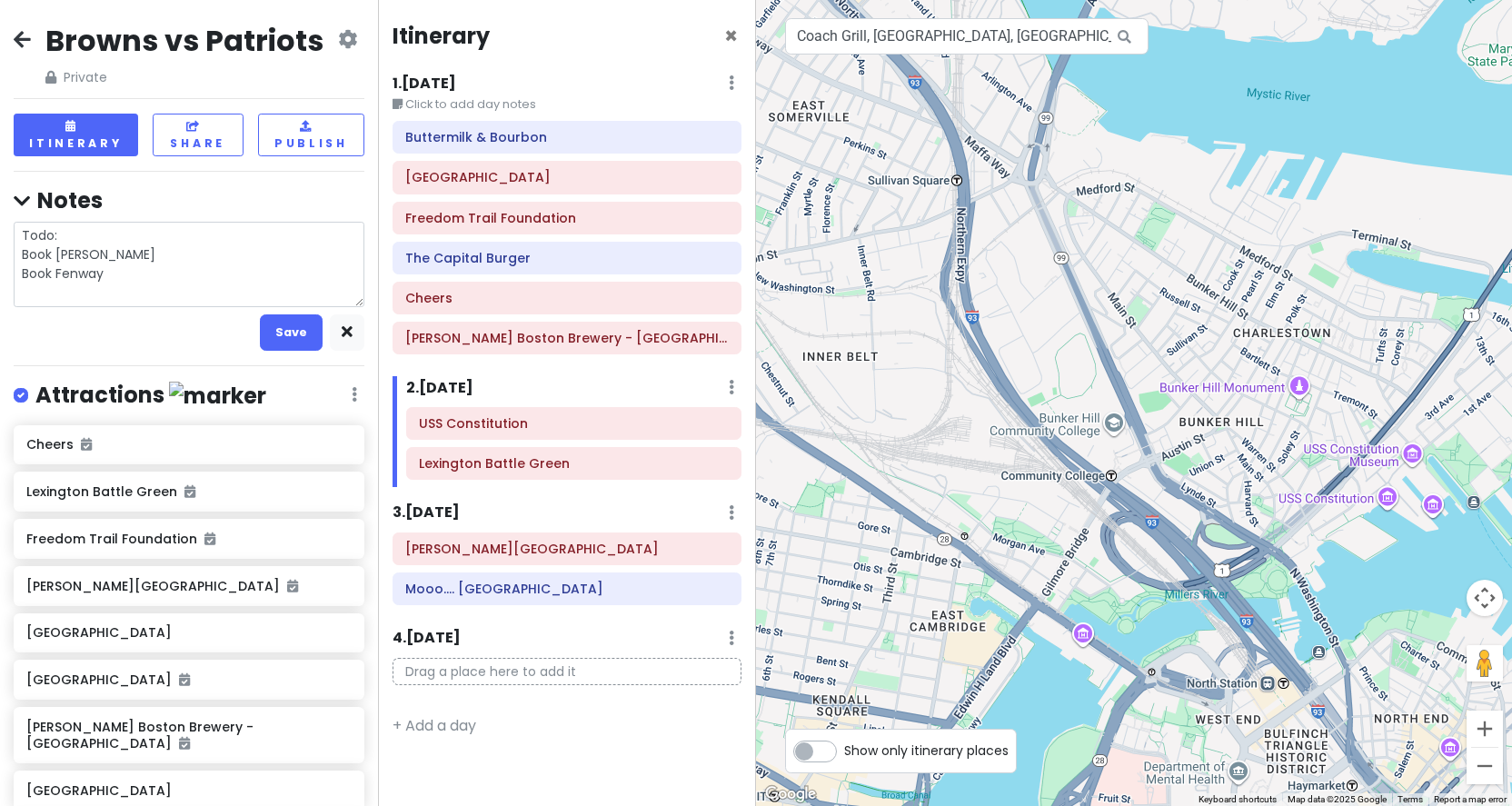
type textarea "x"
type textarea "Todo: Book [PERSON_NAME] Book Fenway B"
type textarea "x"
type textarea "Todo: Book [PERSON_NAME] Book Fenway Bo"
type textarea "x"
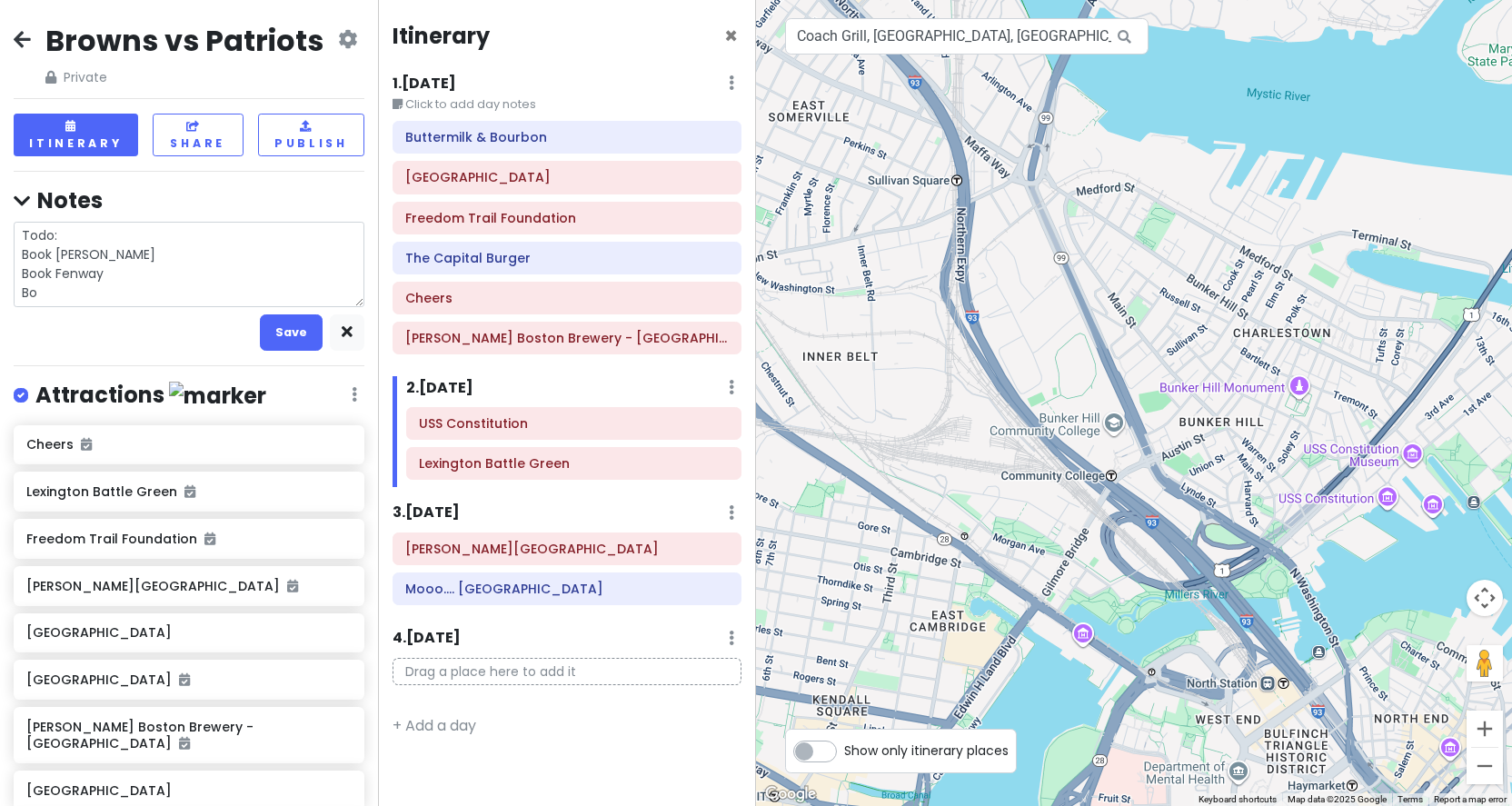
type textarea "Todo: Book [PERSON_NAME] Book Fenway Boo"
type textarea "x"
type textarea "Todo: Book [PERSON_NAME] Book Fenway Book"
type textarea "x"
type textarea "Todo: Book [PERSON_NAME] Book Fenway Book"
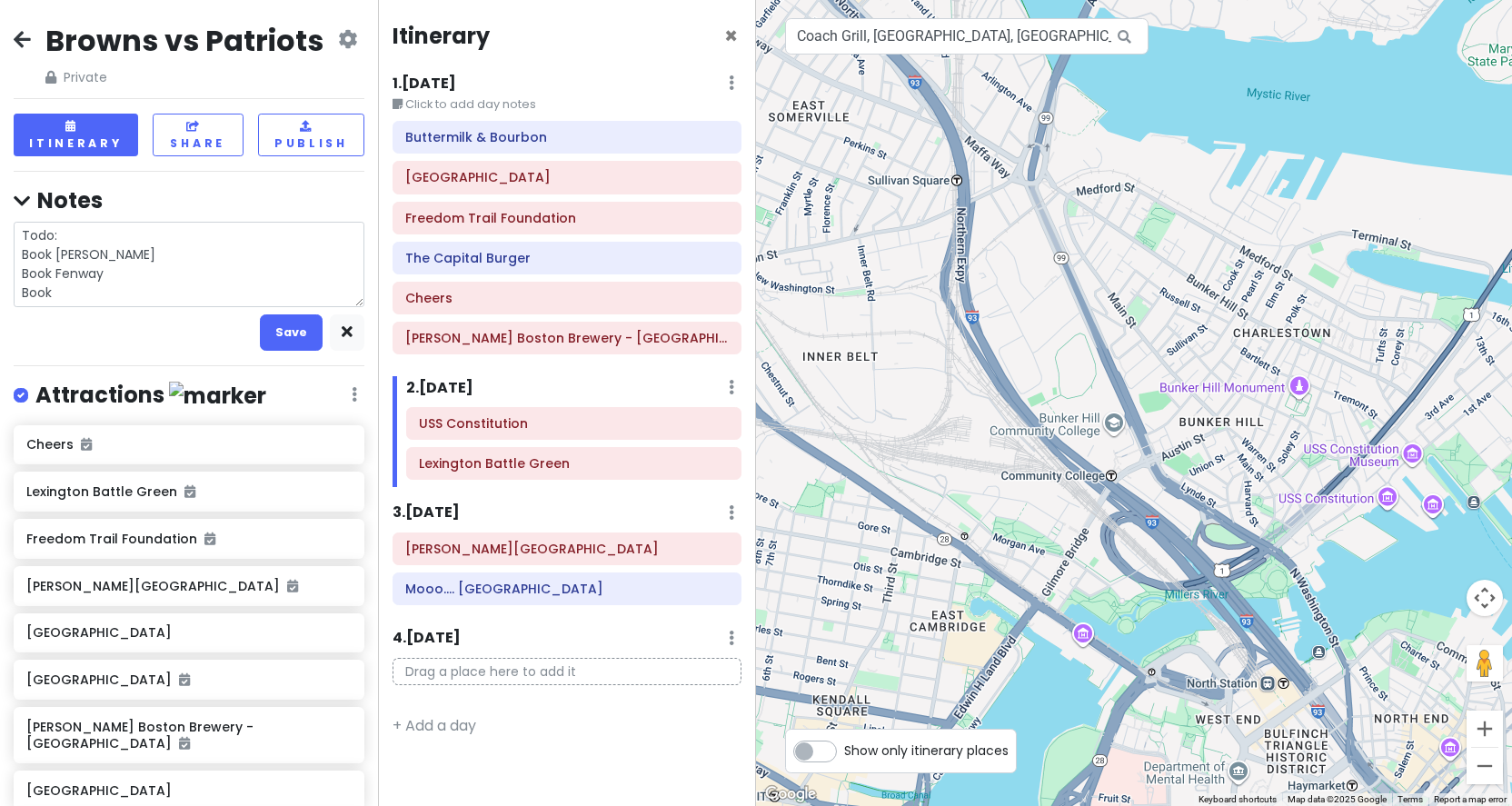
type textarea "x"
type textarea "Todo: Book [PERSON_NAME] Book Fenway Book f"
type textarea "x"
type textarea "Todo: Book [PERSON_NAME] Book Fenway Book fe"
type textarea "x"
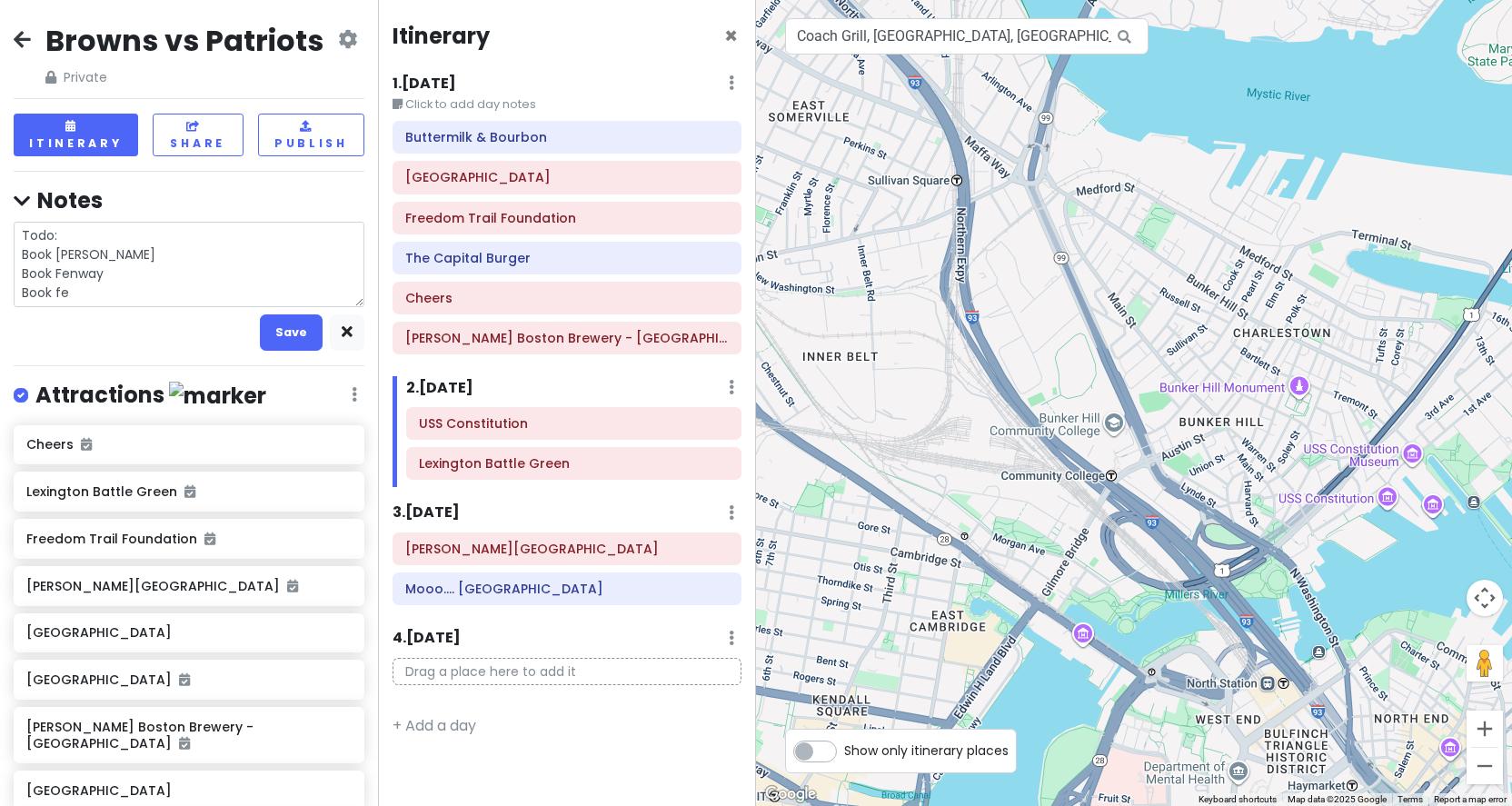
type textarea "Todo: Book [PERSON_NAME] Book Fenway Book fee"
type textarea "x"
type textarea "Todo: Book [PERSON_NAME] Book Fenway Book feed"
type textarea "x"
type textarea "Todo: Book [PERSON_NAME] Book Fenway Book feedo"
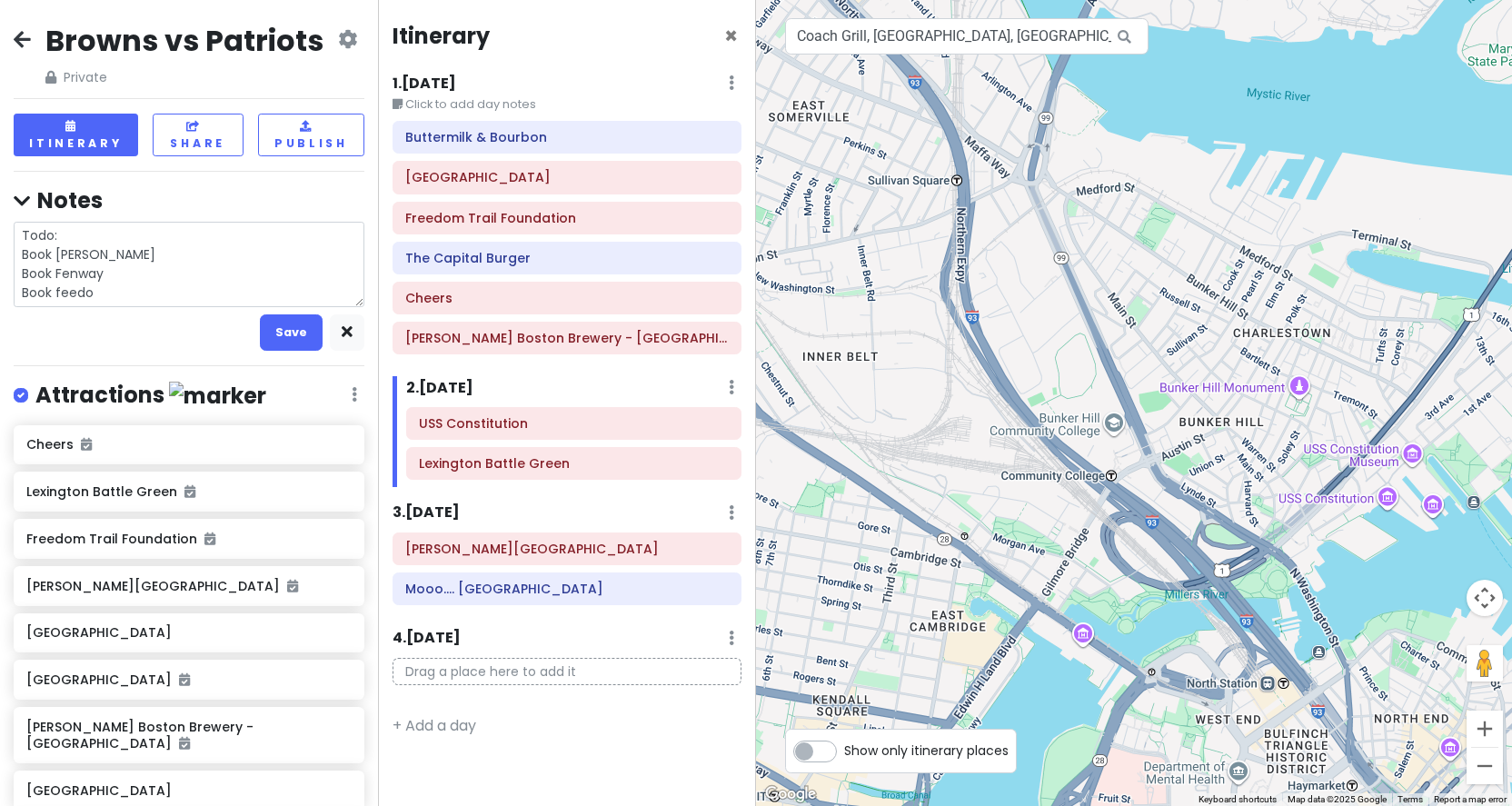
type textarea "x"
type textarea "Todo: Book [PERSON_NAME] Book Fenway Book feedom"
type textarea "x"
type textarea "Todo: Book [PERSON_NAME] Book Fenway Book freedom"
type textarea "x"
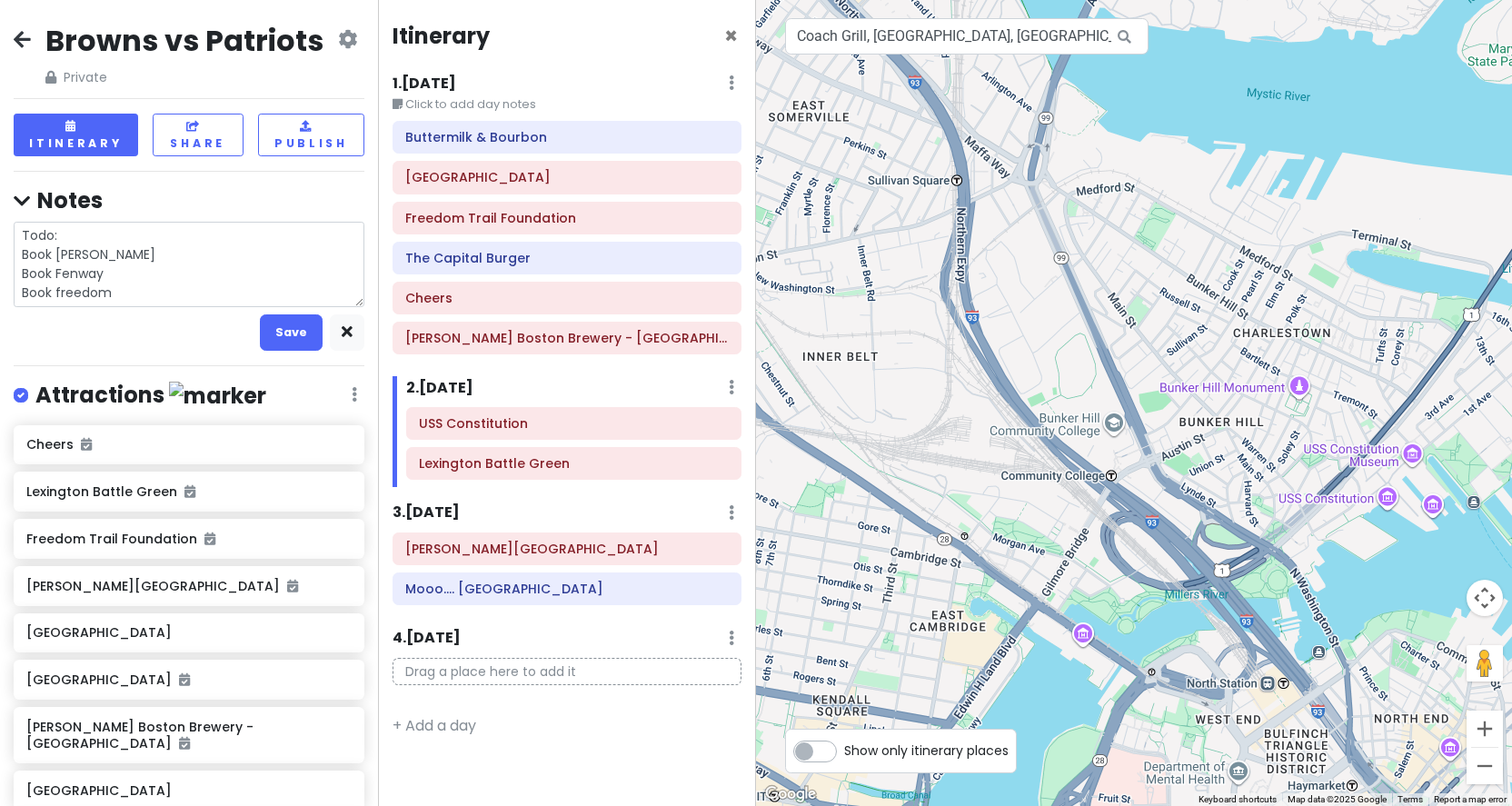
type textarea "Todo: Book [PERSON_NAME] Book Fenway Book freedom t"
type textarea "x"
type textarea "Todo: Book [PERSON_NAME] Book Fenway Book freedom tr"
type textarea "x"
type textarea "Todo: Book [PERSON_NAME] Book Fenway Book freedom tri"
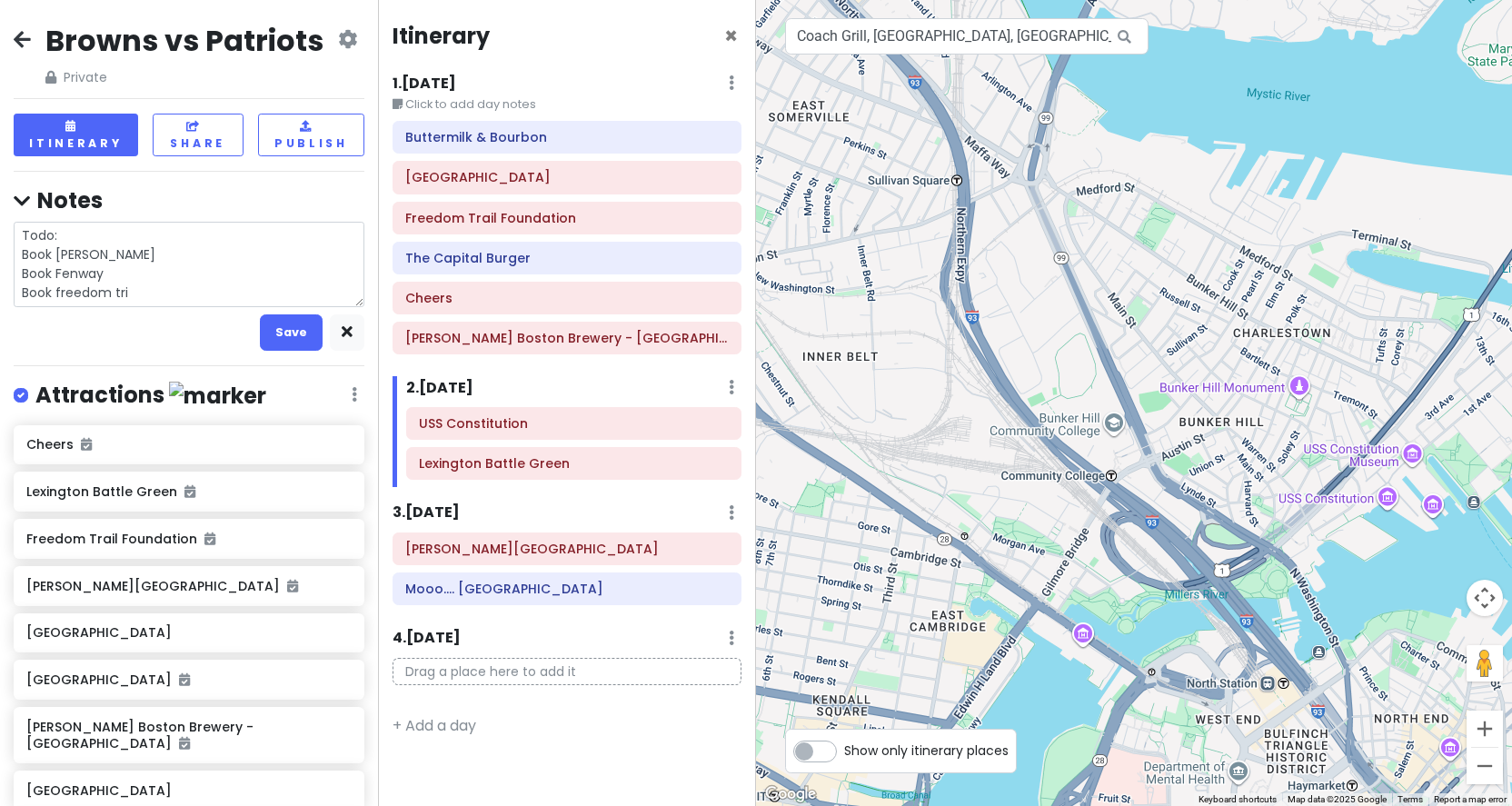
type textarea "x"
type textarea "Todo: Book [PERSON_NAME] Book Fenway Book freedom tr"
type textarea "x"
type textarea "Todo: Book [PERSON_NAME] Book Fenway Book freedom tra"
type textarea "x"
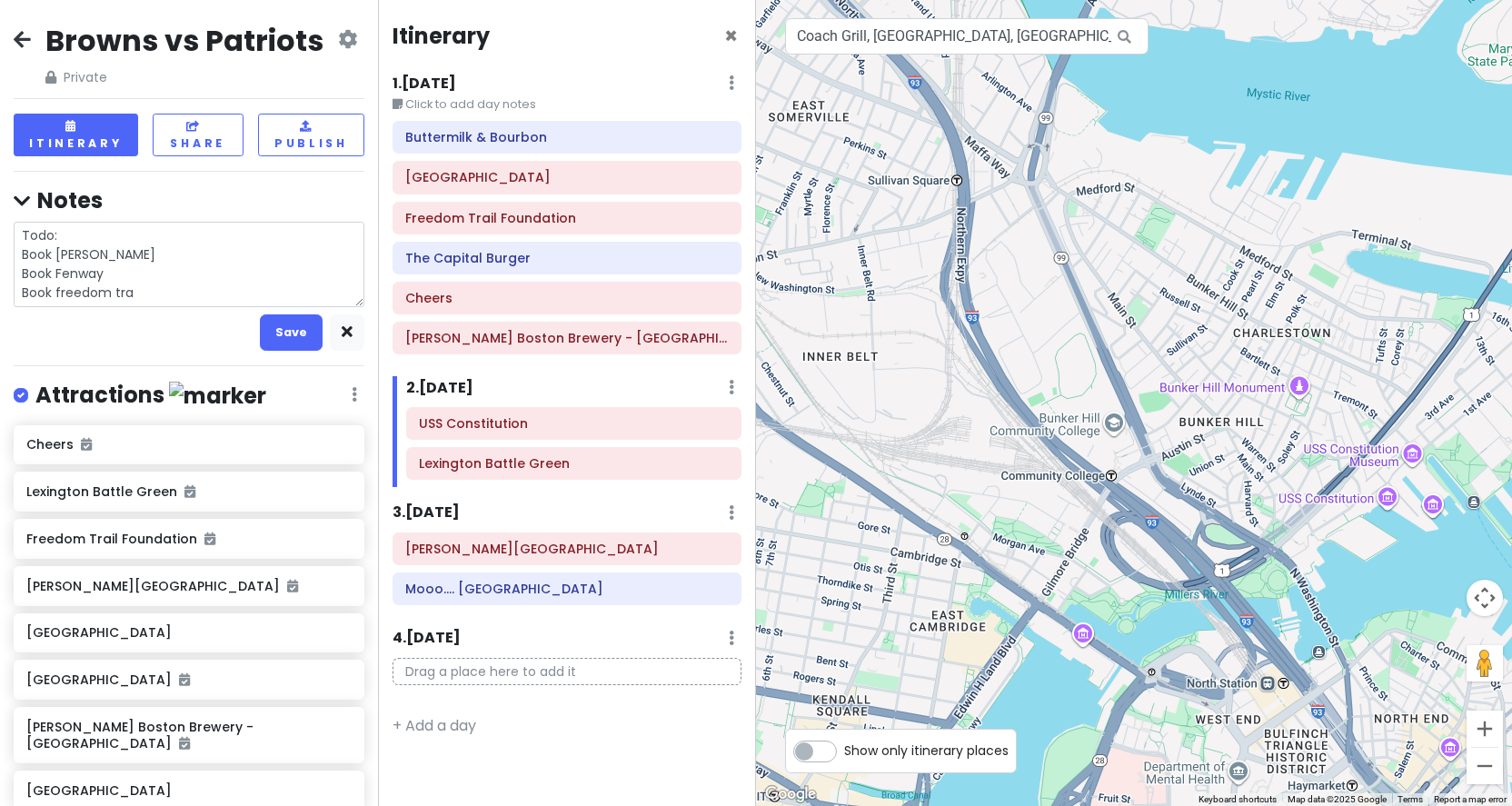
type textarea "Todo: Book [PERSON_NAME] Book Fenway Book freedom trai"
type textarea "x"
type textarea "Todo: Book [PERSON_NAME] Book Fenway Book freedom trail"
type textarea "x"
type textarea "Todo: Book [PERSON_NAME] Book Fenway Book freedom trail"
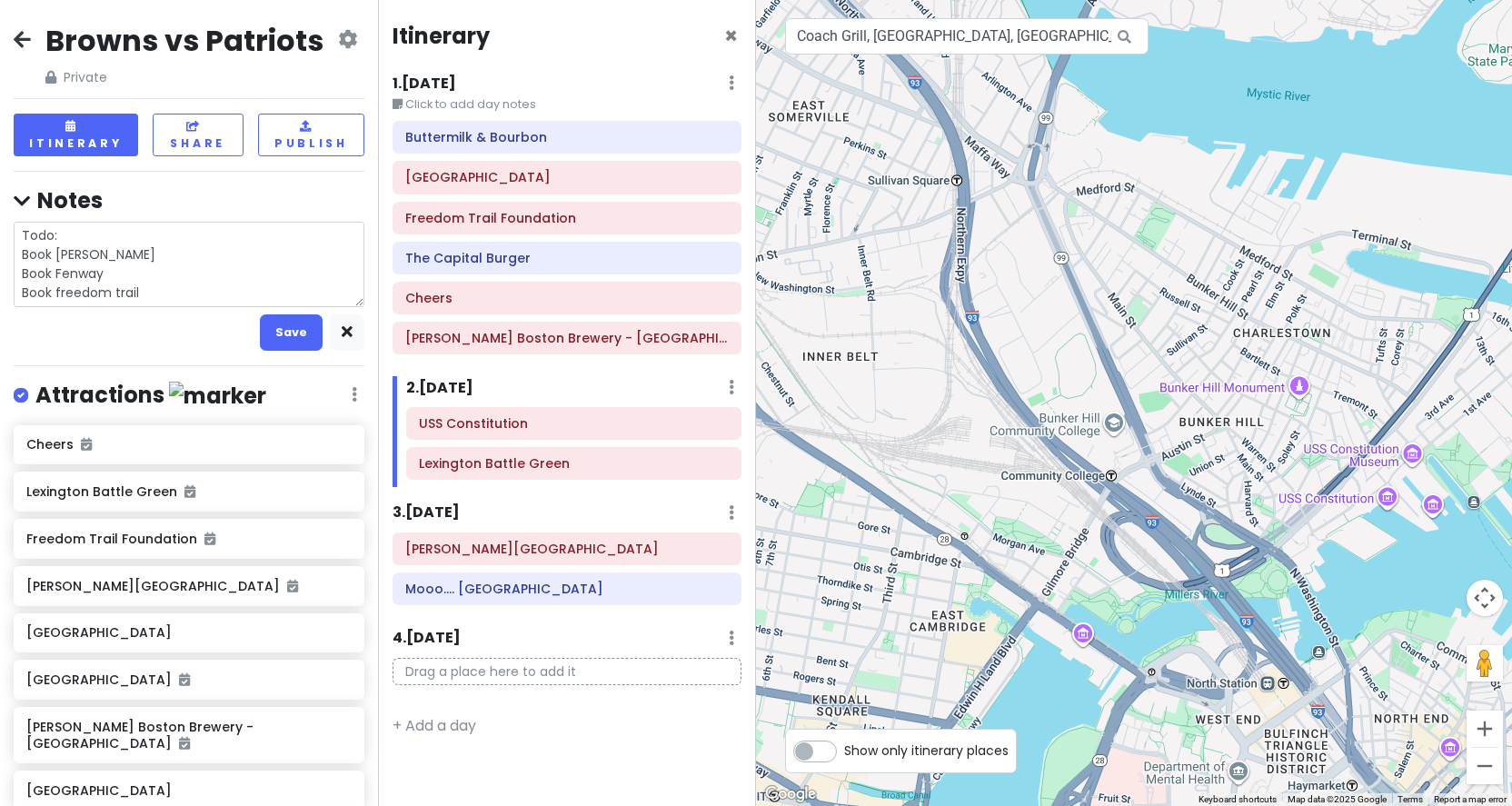
type textarea "x"
type textarea "Todo: Book [PERSON_NAME] Book Fenway Book freedom trail t"
type textarea "x"
type textarea "Todo: Book [PERSON_NAME] Book Fenway Book freedom trail to"
type textarea "x"
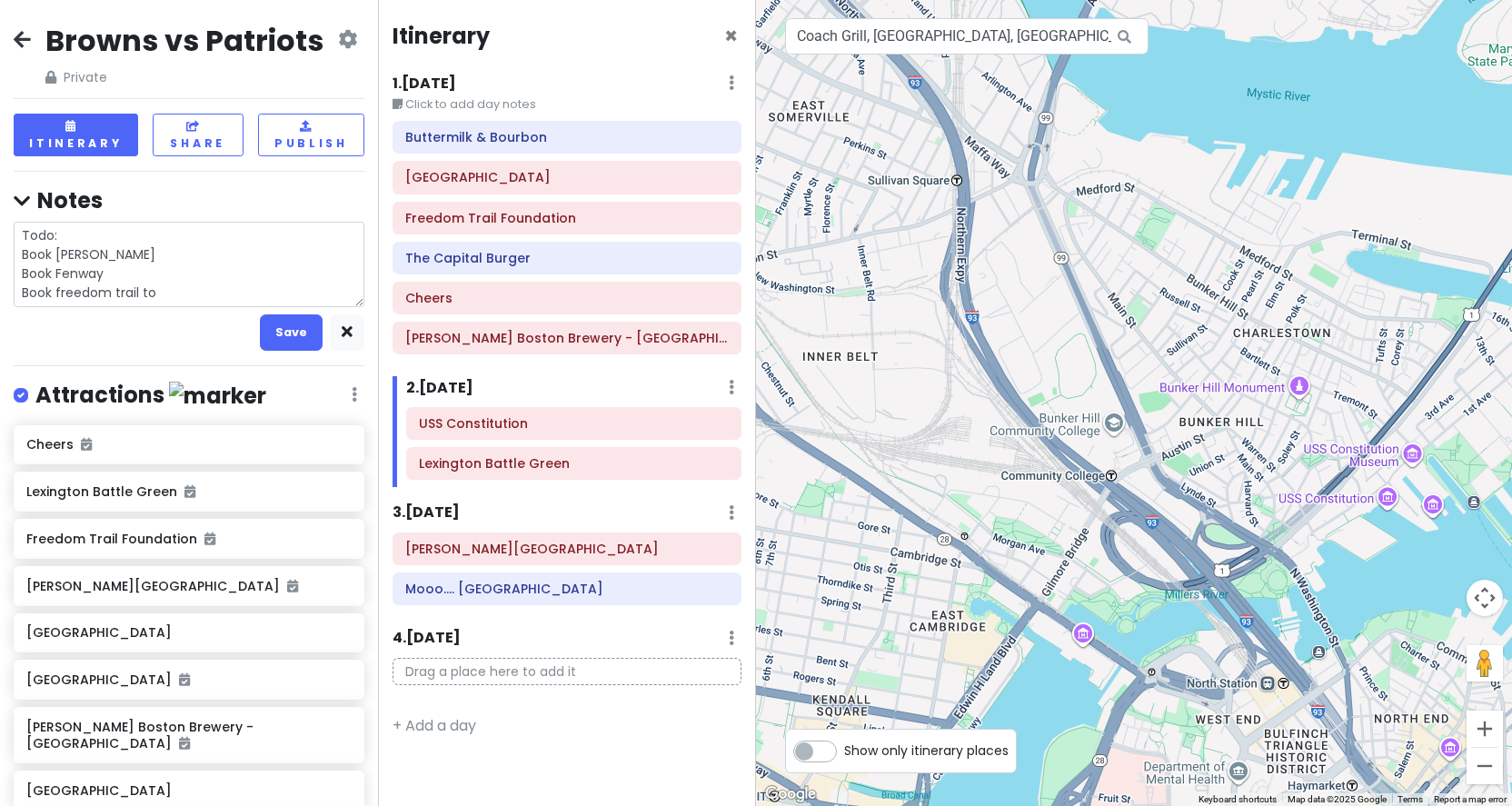
type textarea "Todo: Book [PERSON_NAME] Book Fenway Book freedom trail tou"
type textarea "x"
type textarea "Todo: Book [PERSON_NAME] Book Fenway Book freedom trail tour"
